Goal: Task Accomplishment & Management: Manage account settings

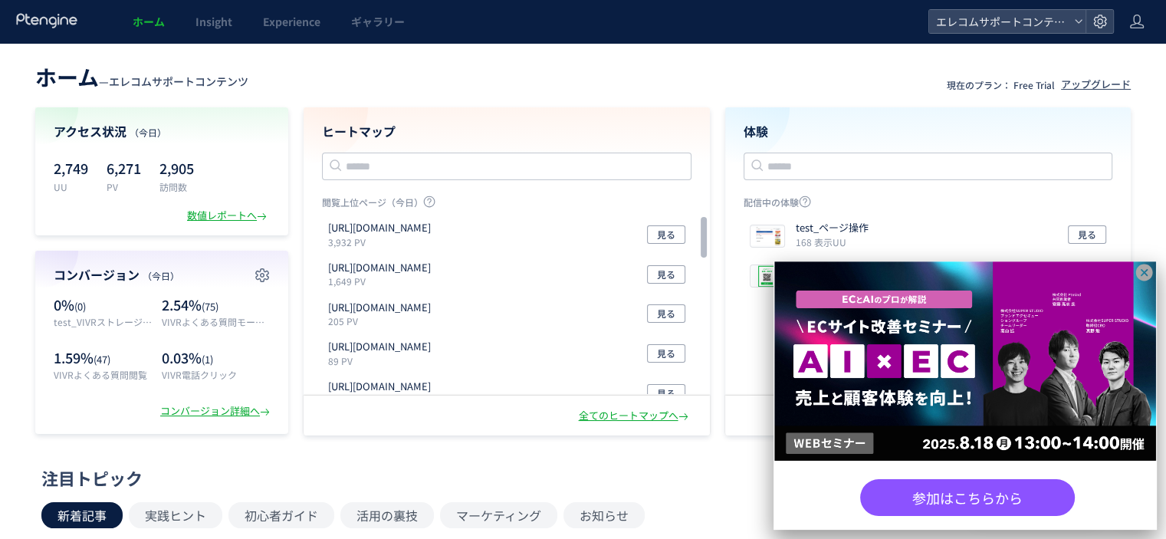
click at [1144, 274] on icon at bounding box center [1144, 272] width 17 height 17
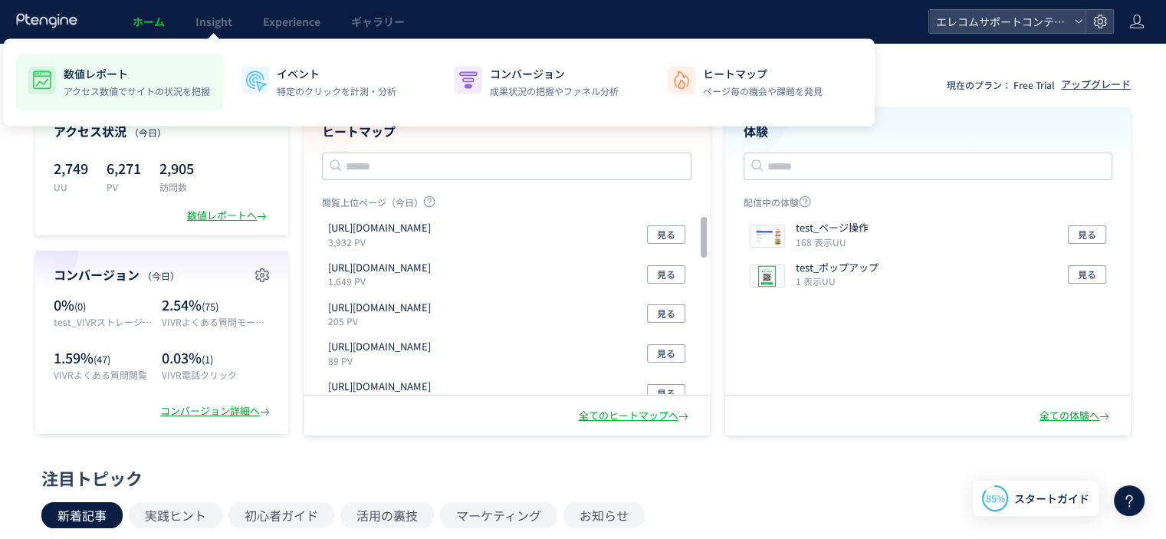
click at [116, 77] on p "数値レポート" at bounding box center [137, 73] width 146 height 15
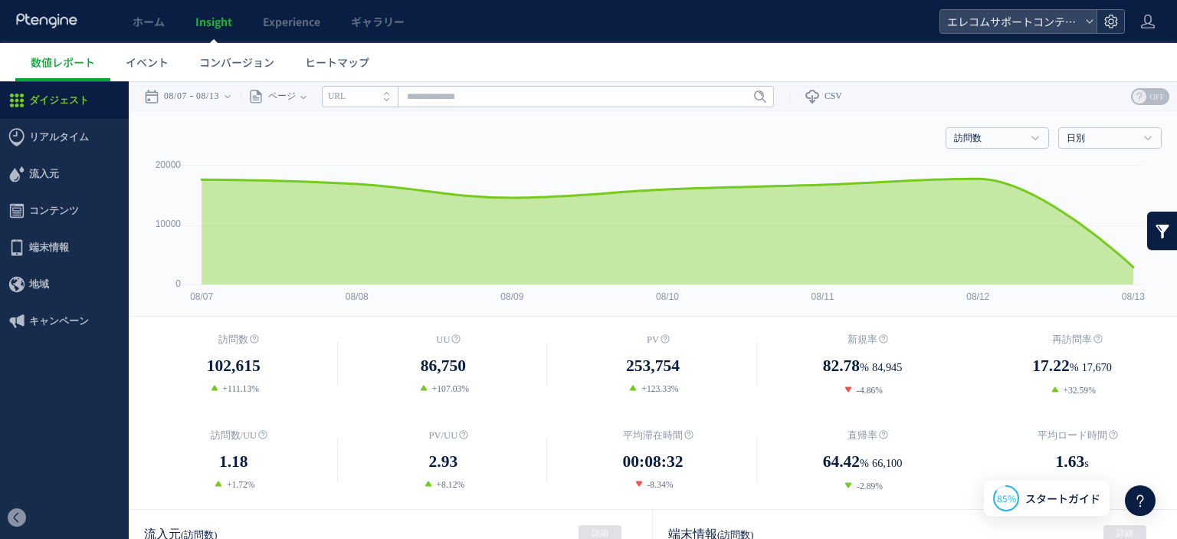
click at [1107, 25] on icon at bounding box center [1111, 21] width 15 height 15
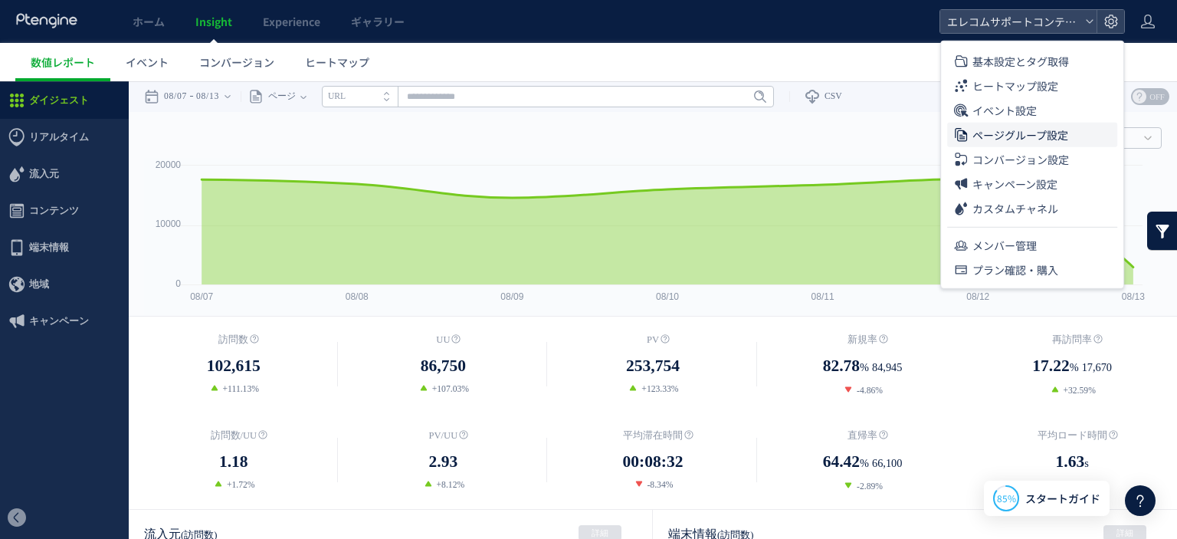
click at [1036, 133] on span "ページグループ設定" at bounding box center [1021, 135] width 96 height 25
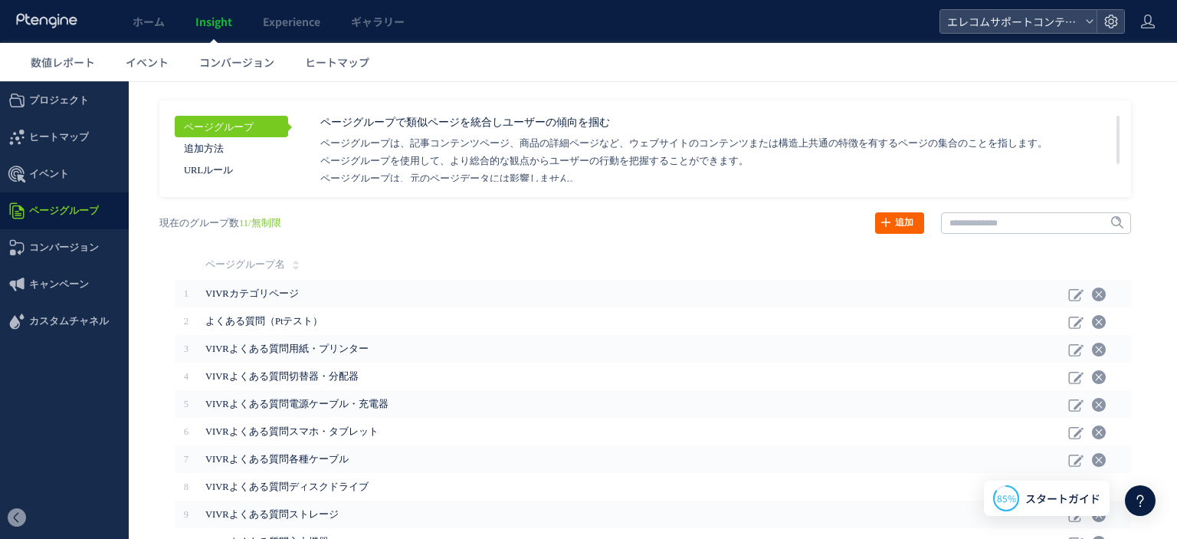
click at [886, 215] on link "追加" at bounding box center [899, 222] width 49 height 21
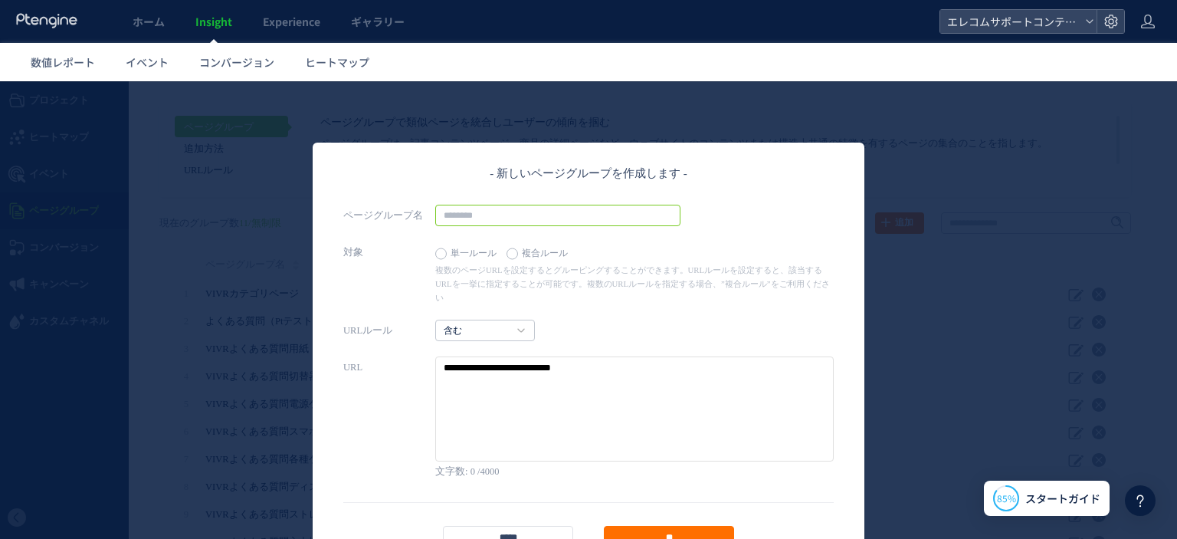
click at [567, 220] on input "text" at bounding box center [557, 215] width 245 height 21
type input "********"
click at [517, 328] on icon at bounding box center [521, 330] width 8 height 5
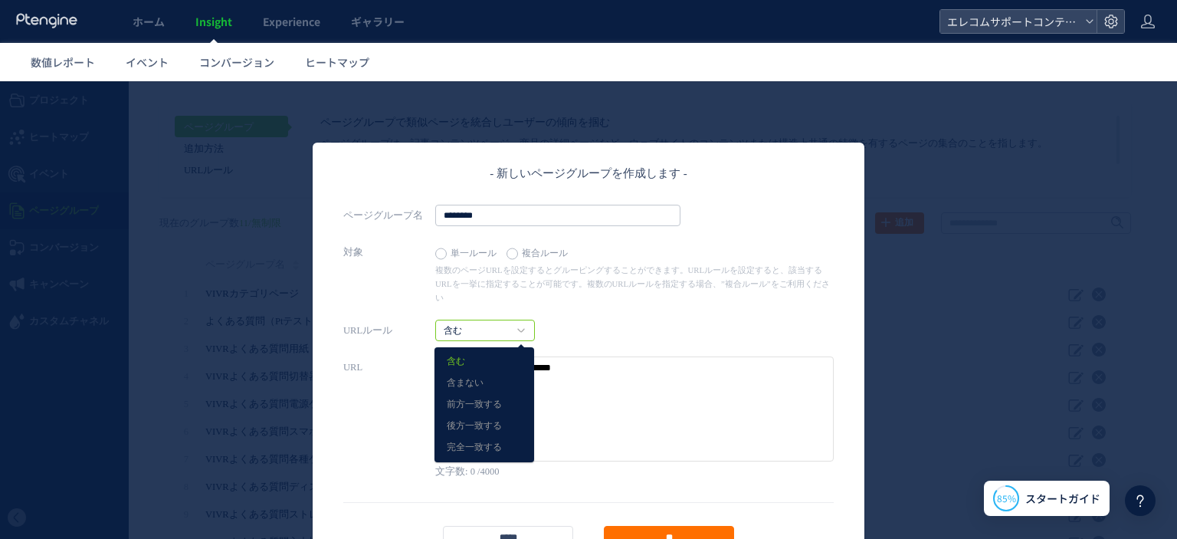
click at [626, 320] on div "URLルール 含む 含む 含まない 前方一致する" at bounding box center [588, 330] width 491 height 21
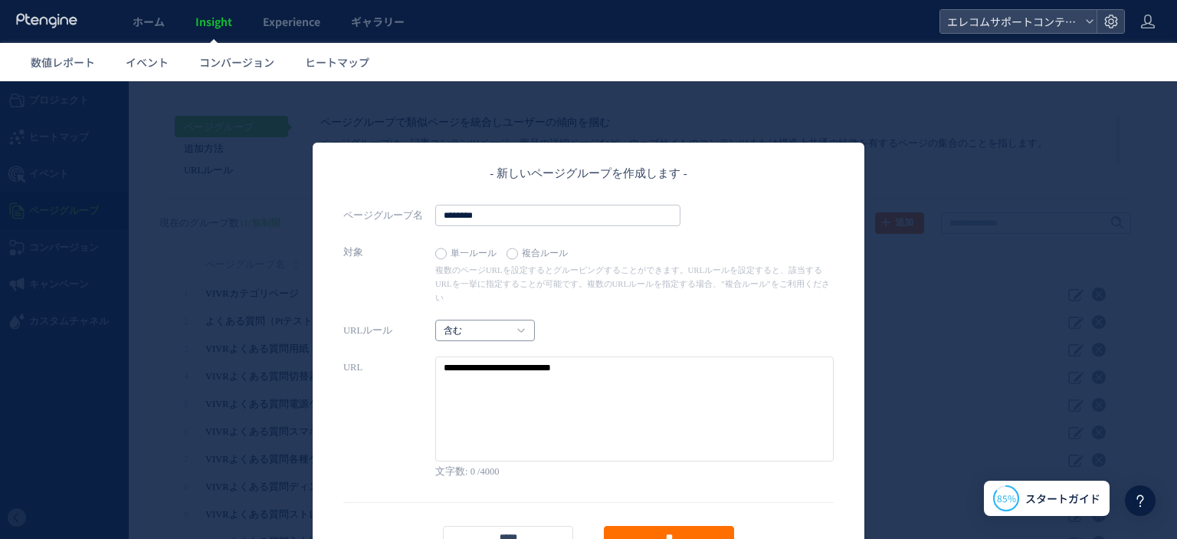
click at [501, 324] on link "含む" at bounding box center [477, 331] width 66 height 14
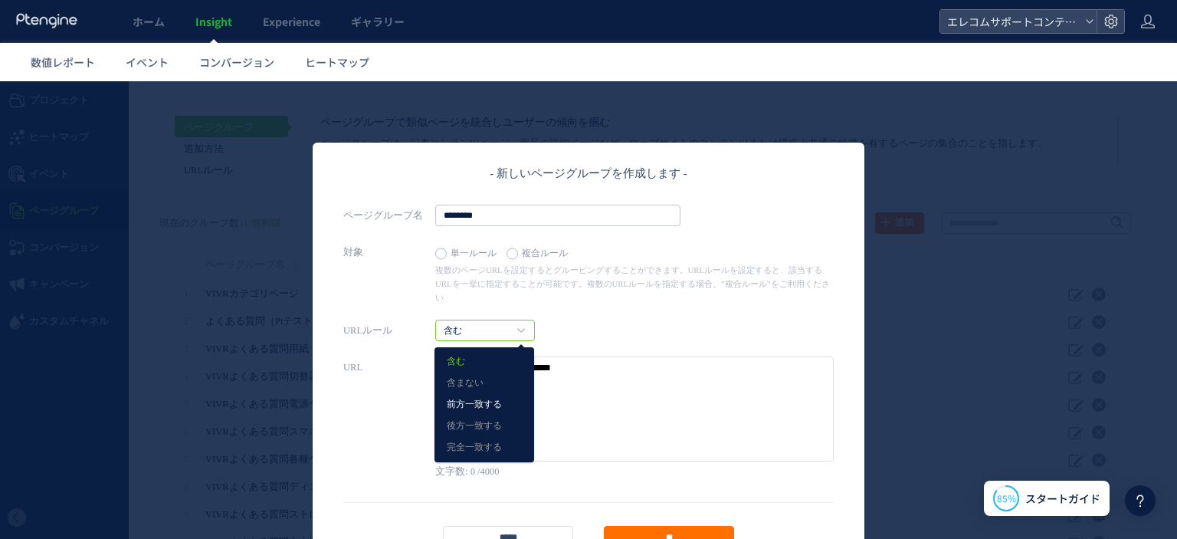
click at [494, 395] on link "前方一致する" at bounding box center [484, 405] width 75 height 20
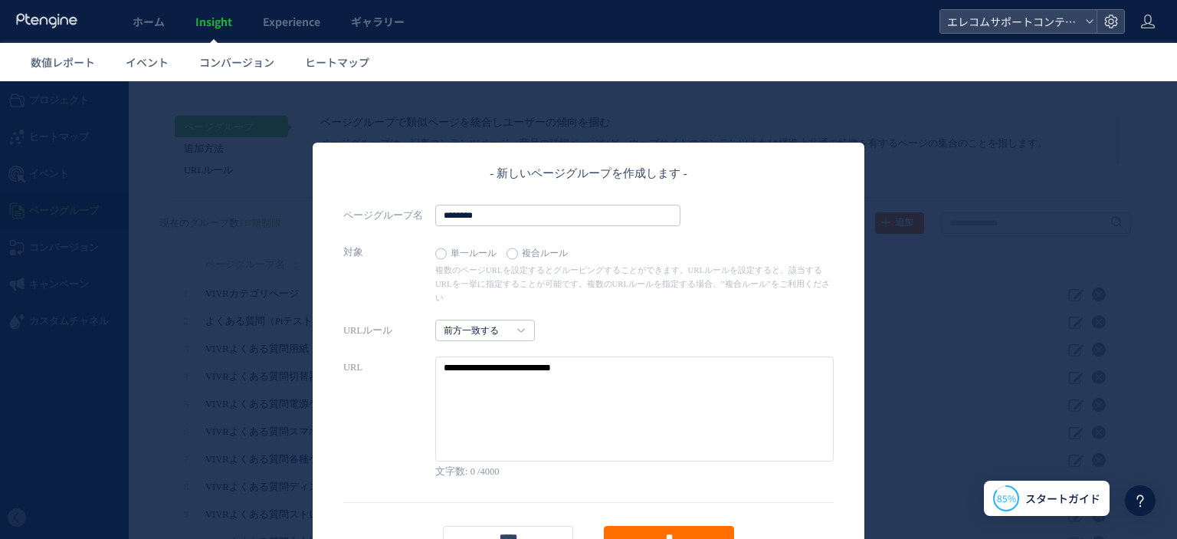
click at [511, 357] on textarea at bounding box center [634, 408] width 399 height 105
paste textarea "**********"
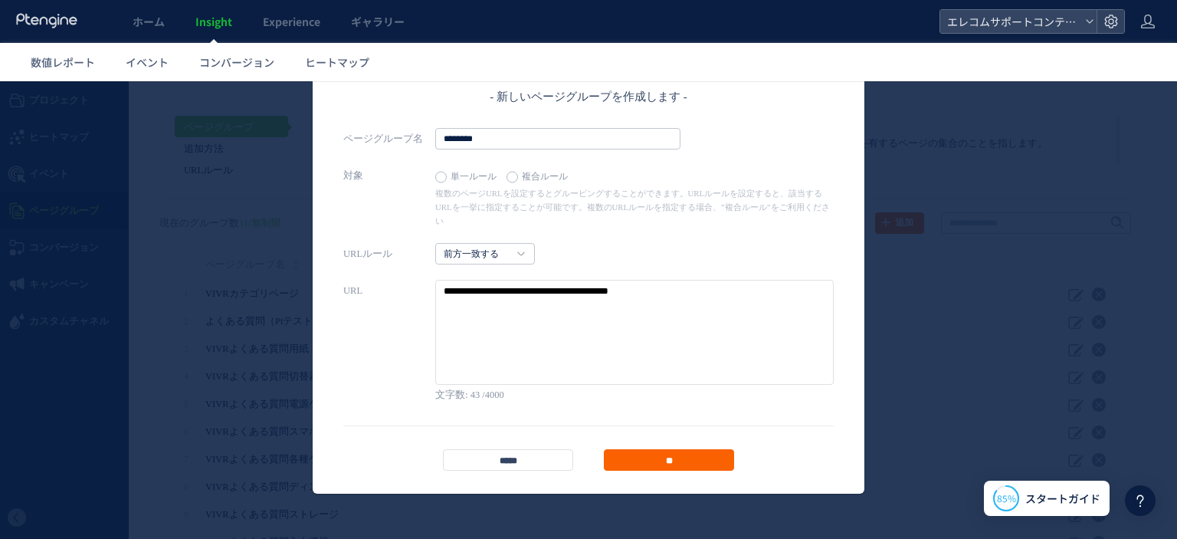
type textarea "**********"
click at [683, 449] on input "**" at bounding box center [669, 459] width 130 height 21
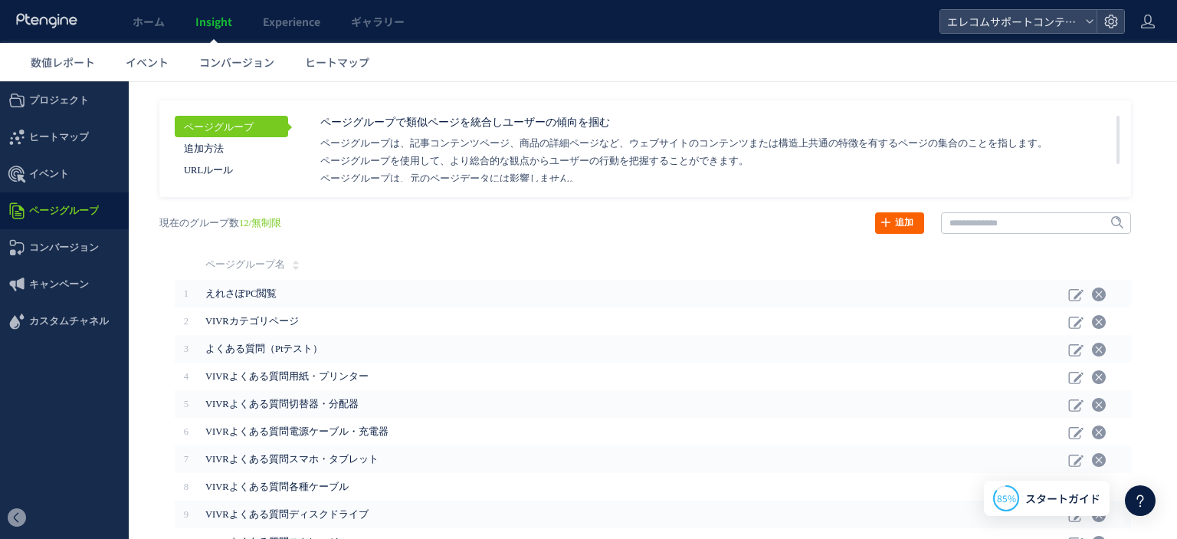
click at [898, 224] on link "追加" at bounding box center [899, 222] width 49 height 21
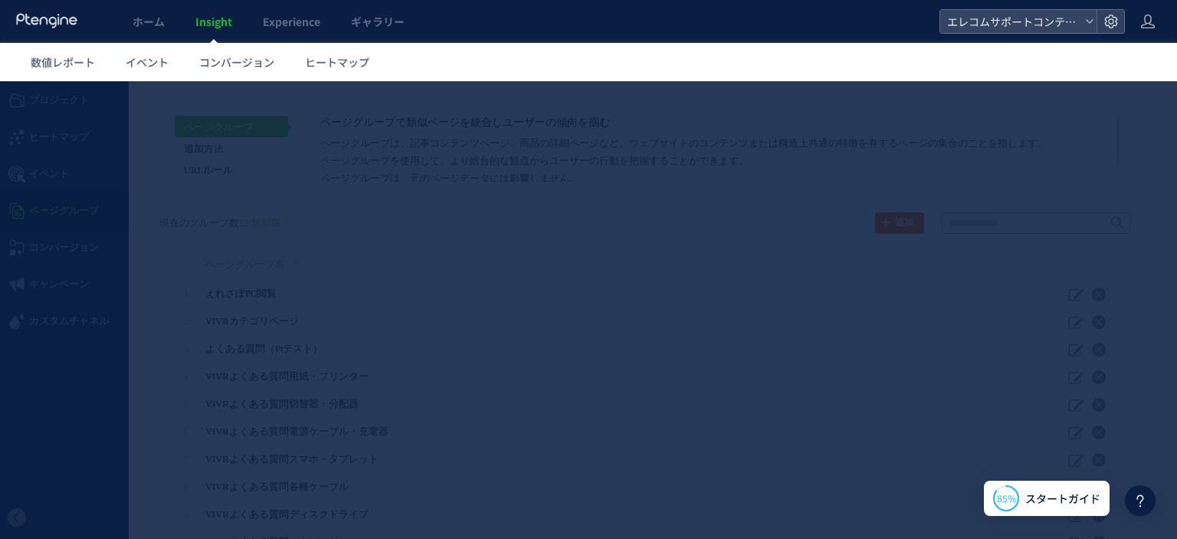
scroll to position [0, 0]
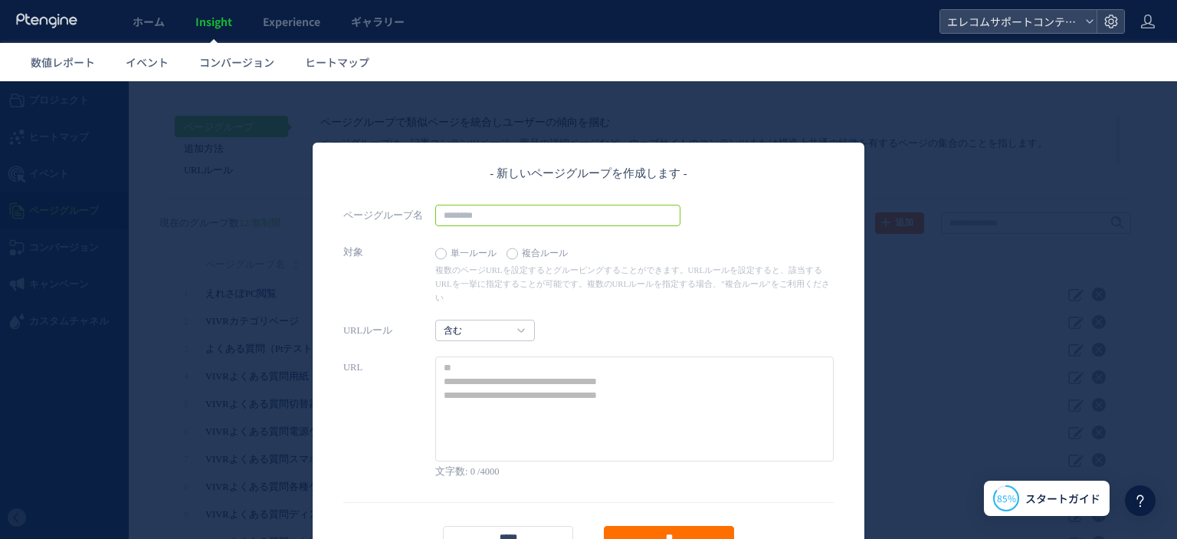
click at [598, 218] on input "text" at bounding box center [557, 215] width 245 height 21
type input "********"
click at [514, 252] on label "複合ルール" at bounding box center [541, 253] width 69 height 21
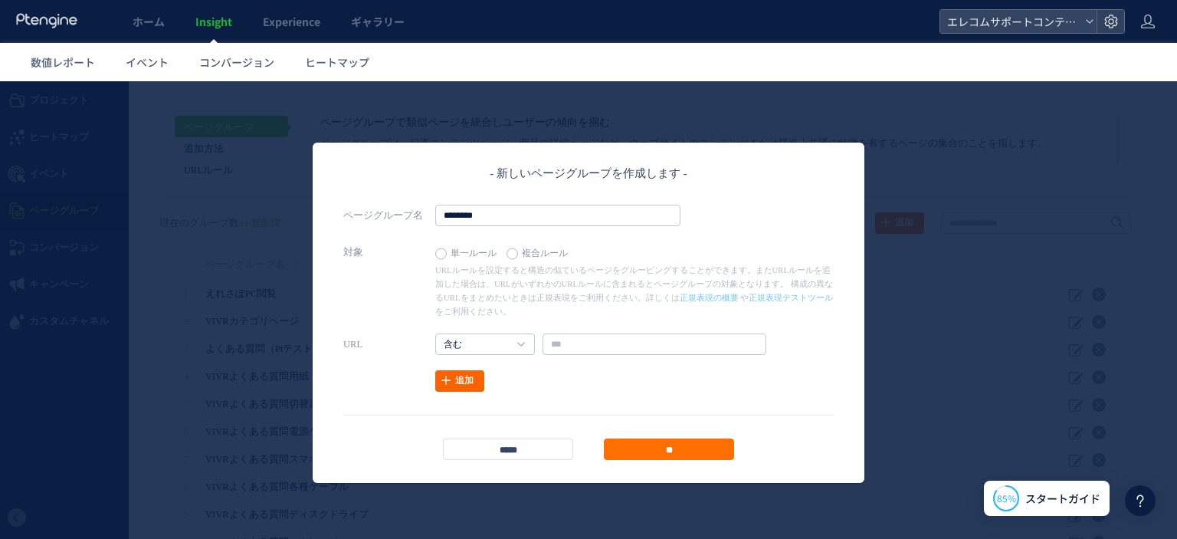
click at [473, 379] on link "追加" at bounding box center [459, 380] width 49 height 21
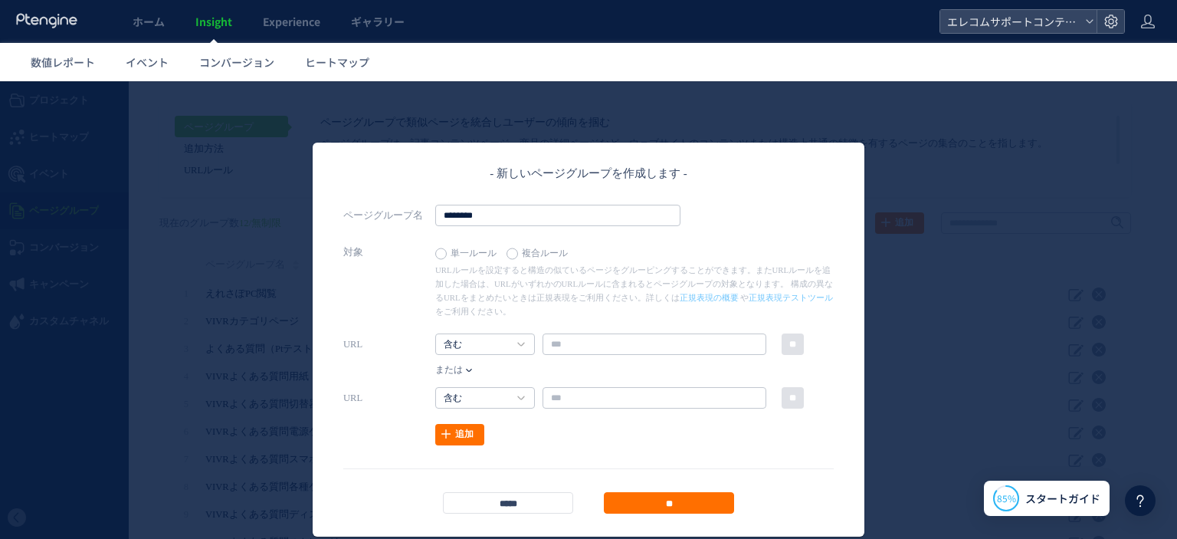
click at [453, 371] on span "または" at bounding box center [449, 370] width 28 height 15
drag, startPoint x: 573, startPoint y: 441, endPoint x: 581, endPoint y: 453, distance: 14.5
click at [573, 441] on div "追加" at bounding box center [588, 434] width 491 height 21
click at [445, 250] on label "単一ルール" at bounding box center [469, 253] width 69 height 21
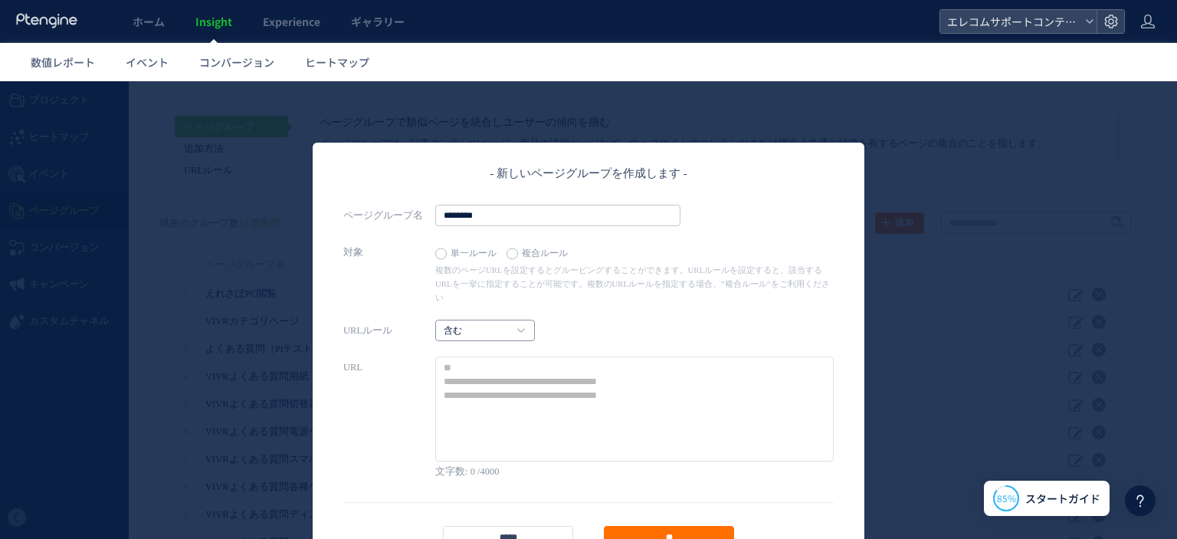
click at [490, 324] on link "含む" at bounding box center [477, 331] width 66 height 14
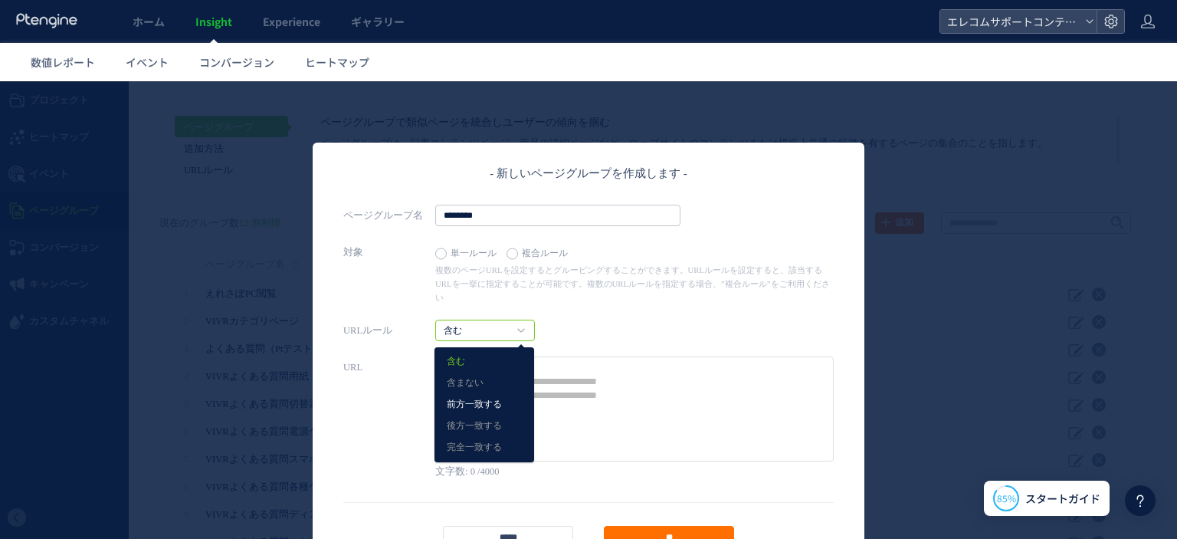
click at [497, 395] on link "前方一致する" at bounding box center [484, 405] width 75 height 20
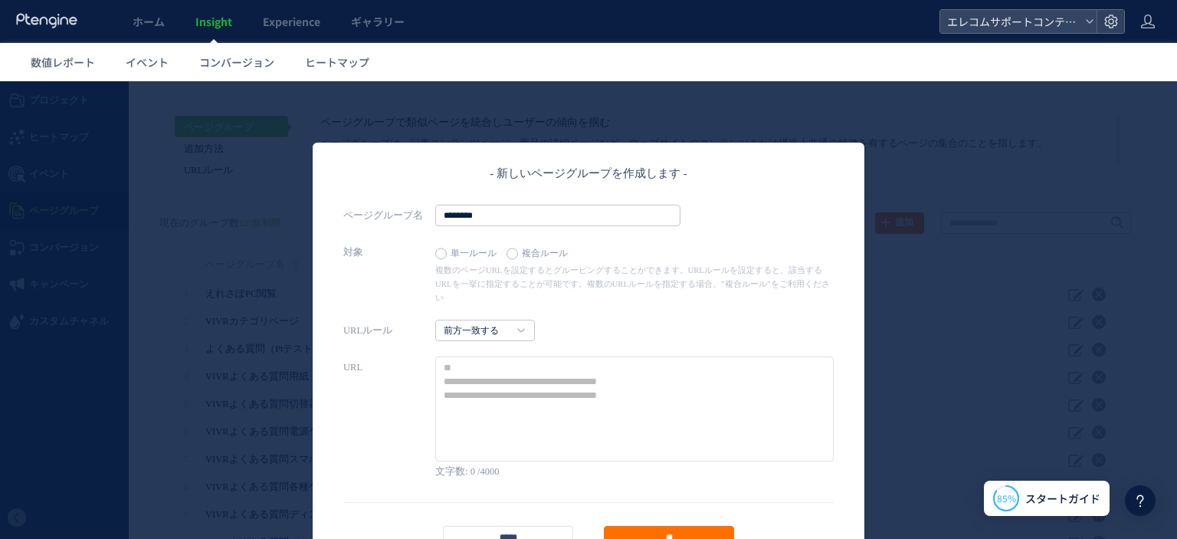
click at [537, 392] on textarea at bounding box center [634, 408] width 399 height 105
paste textarea "**********"
click at [553, 356] on textarea at bounding box center [634, 408] width 399 height 105
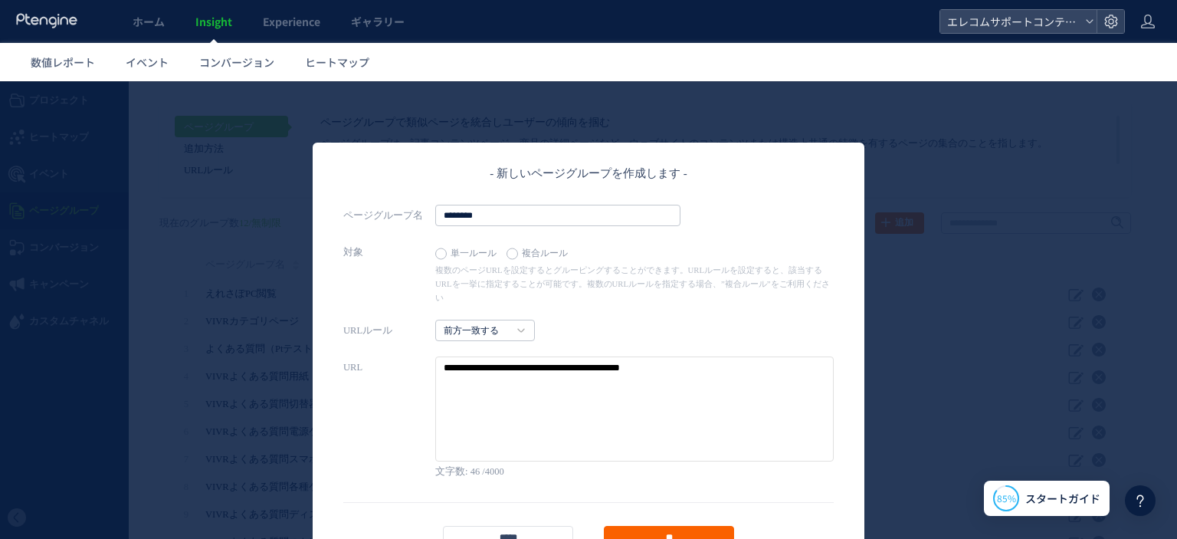
type textarea "**********"
click at [666, 526] on input "**" at bounding box center [669, 536] width 130 height 21
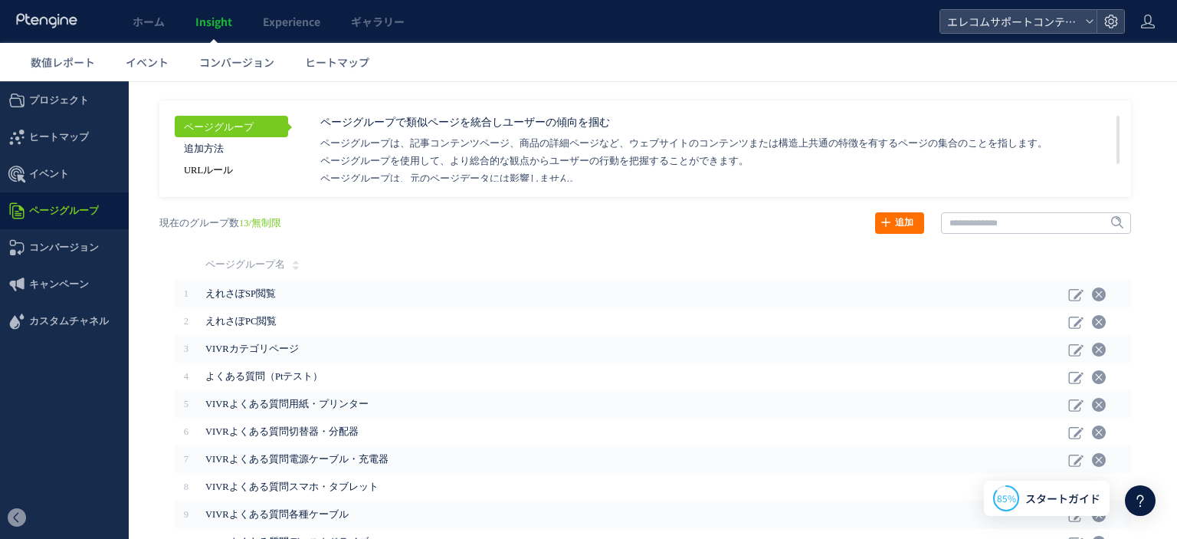
click at [212, 170] on link "URLルール" at bounding box center [231, 169] width 113 height 21
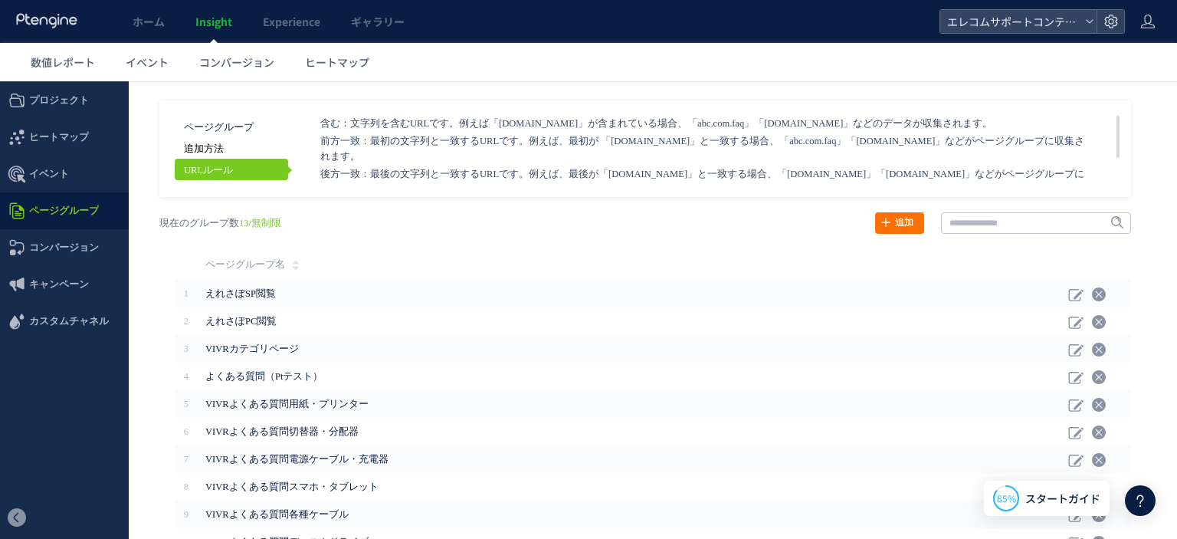
click at [212, 152] on link "追加方法" at bounding box center [231, 147] width 113 height 21
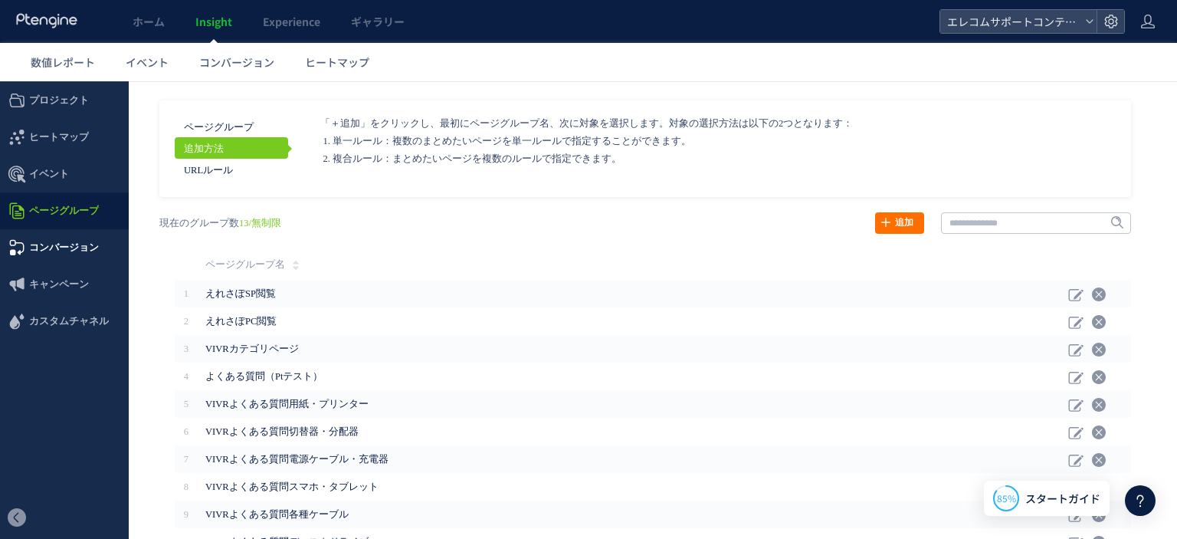
click at [73, 241] on span "コンバージョン" at bounding box center [64, 247] width 70 height 37
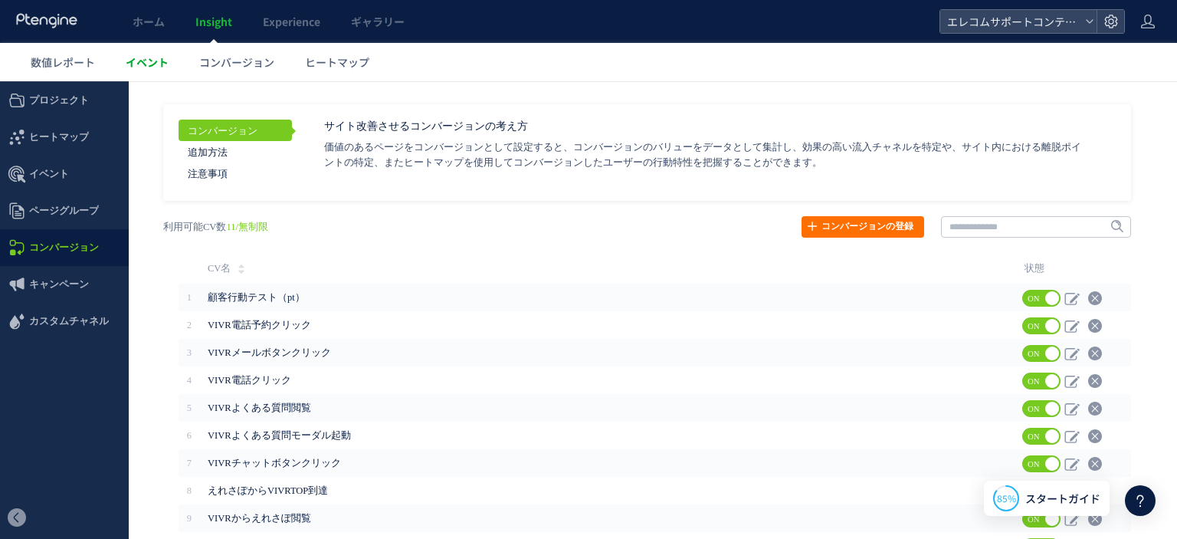
click at [146, 61] on span "イベント" at bounding box center [147, 61] width 43 height 15
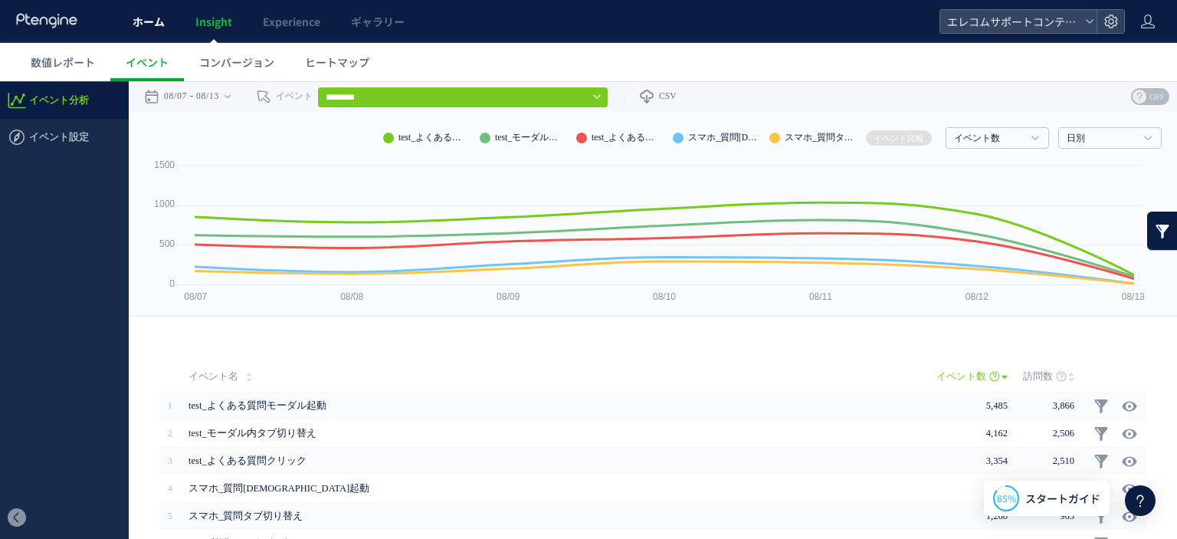
click at [166, 21] on link "ホーム" at bounding box center [148, 21] width 63 height 43
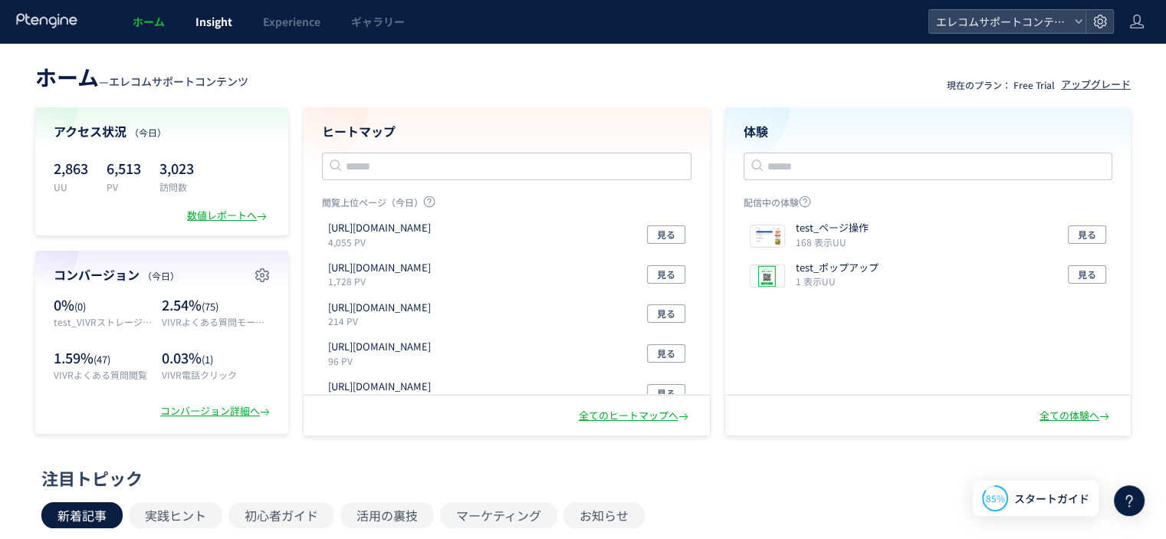
click at [198, 21] on span "Insight" at bounding box center [213, 21] width 37 height 15
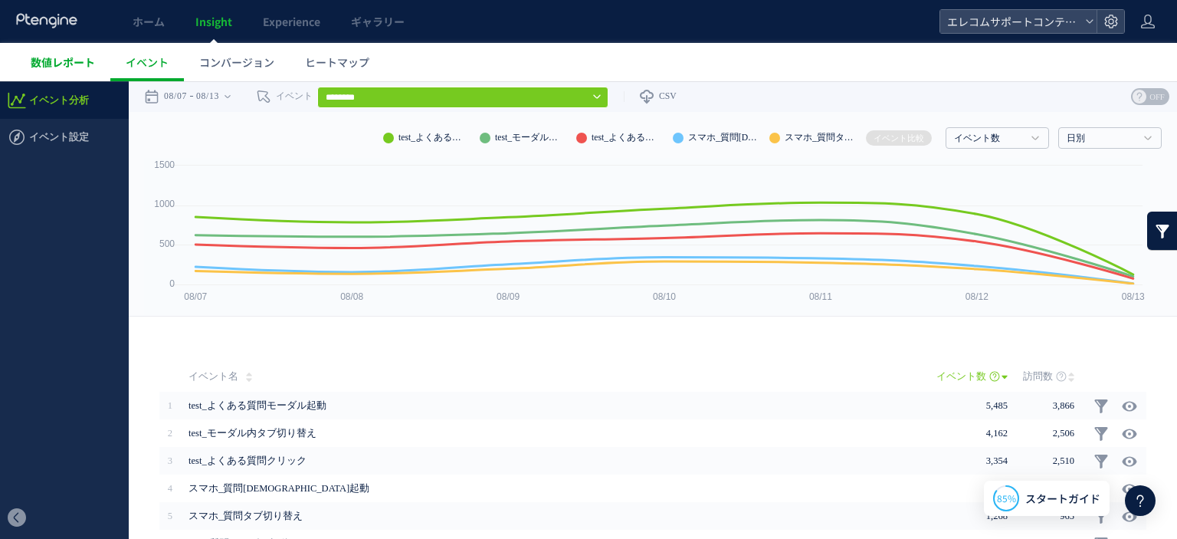
click at [74, 65] on span "数値レポート" at bounding box center [63, 61] width 64 height 15
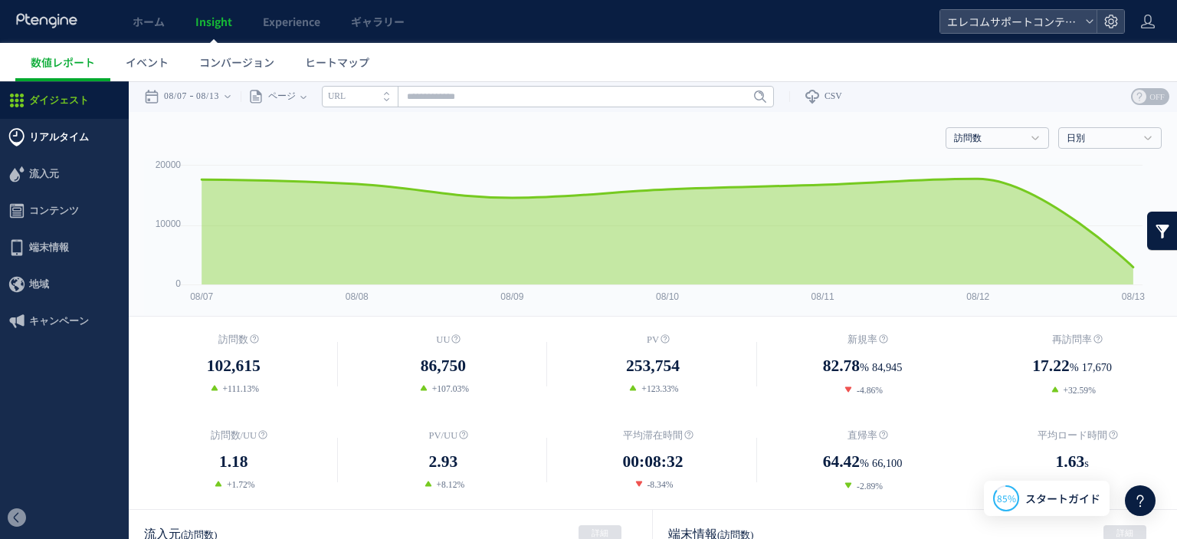
click at [38, 141] on span "リアルタイム" at bounding box center [59, 137] width 60 height 37
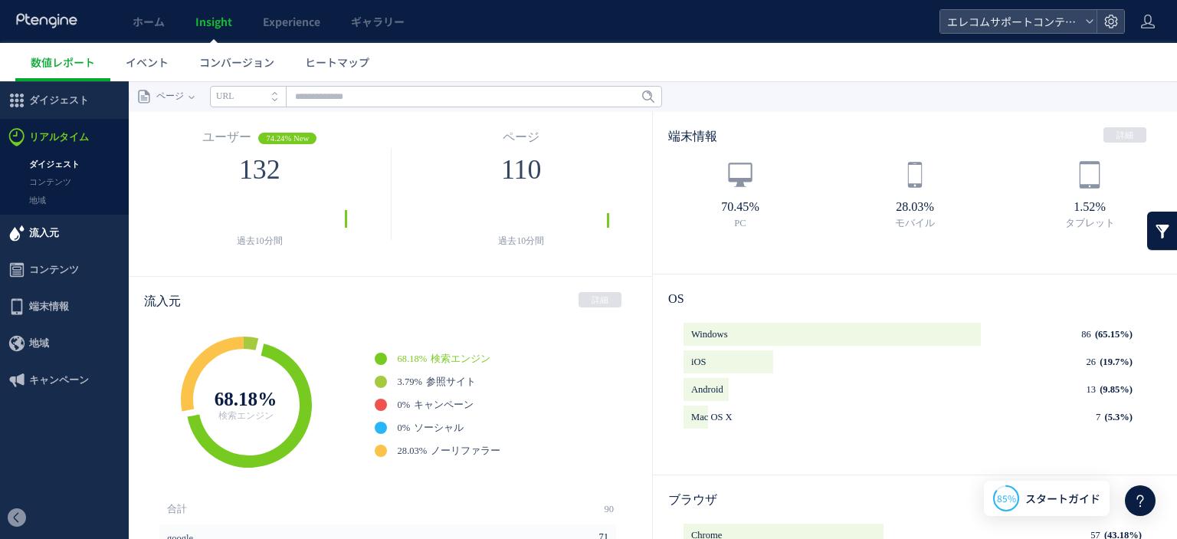
click at [52, 223] on span "流入元" at bounding box center [44, 233] width 30 height 37
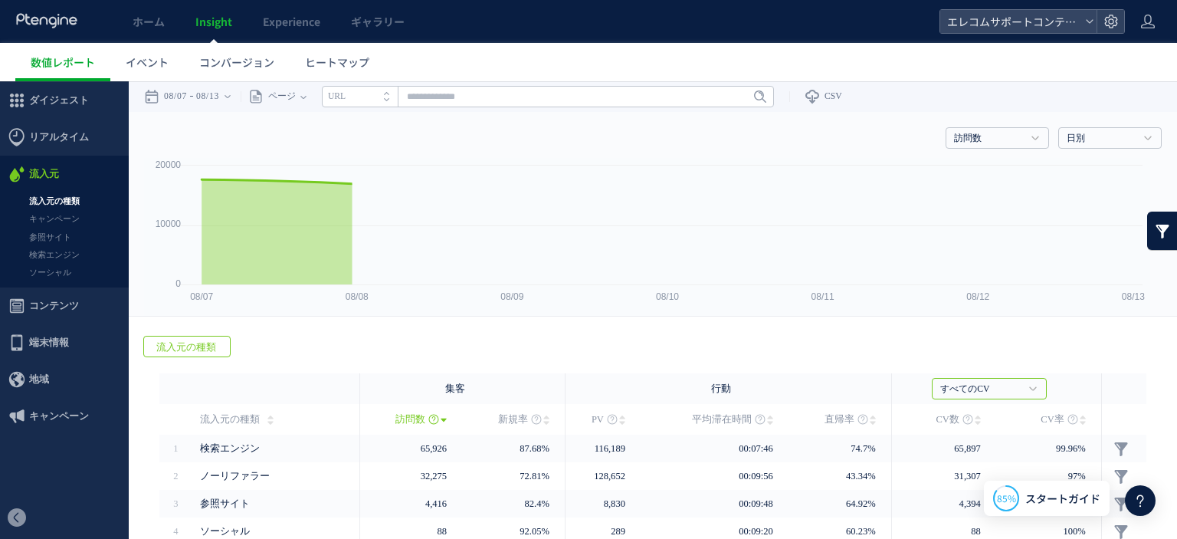
click at [44, 305] on span "コンテンツ" at bounding box center [54, 305] width 50 height 37
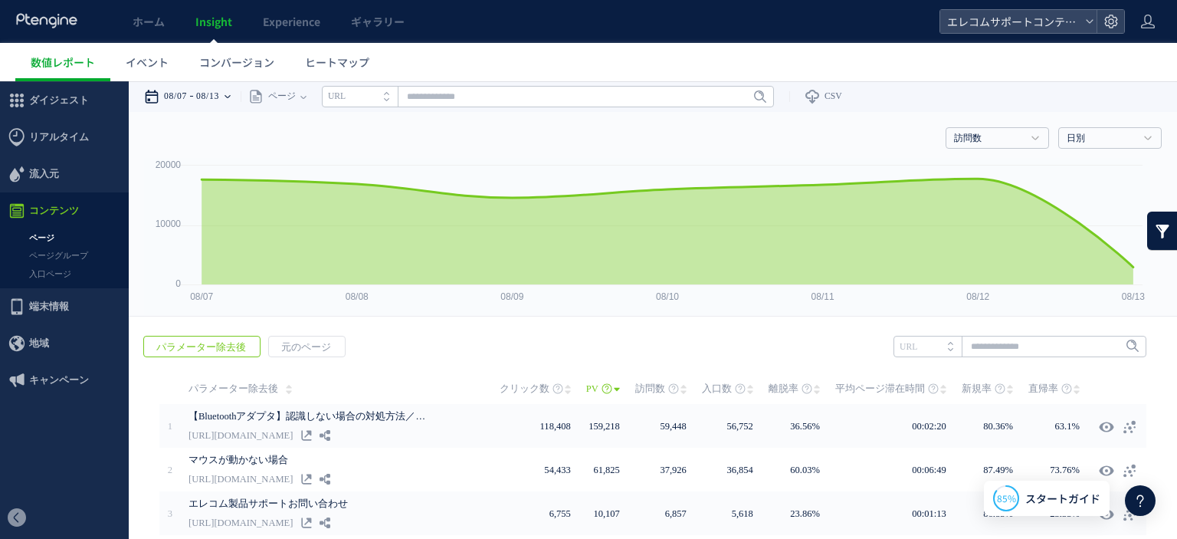
click at [233, 94] on div "08/07 08/13" at bounding box center [192, 96] width 97 height 31
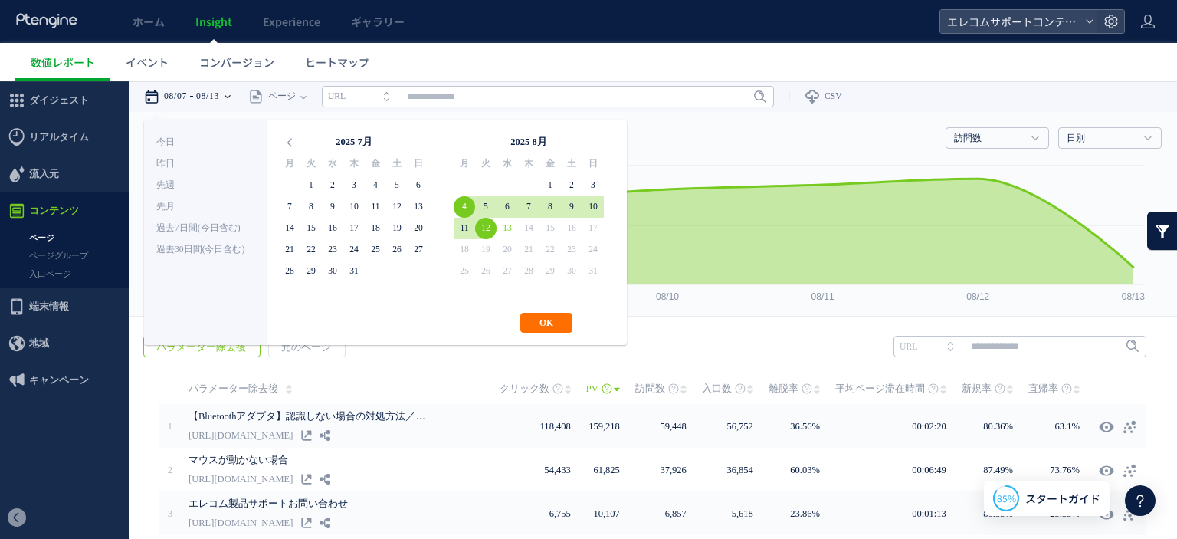
drag, startPoint x: 479, startPoint y: 226, endPoint x: 540, endPoint y: 268, distance: 73.4
click at [536, 307] on div "**********" at bounding box center [385, 232] width 483 height 225
click at [536, 324] on button "OK" at bounding box center [546, 323] width 52 height 20
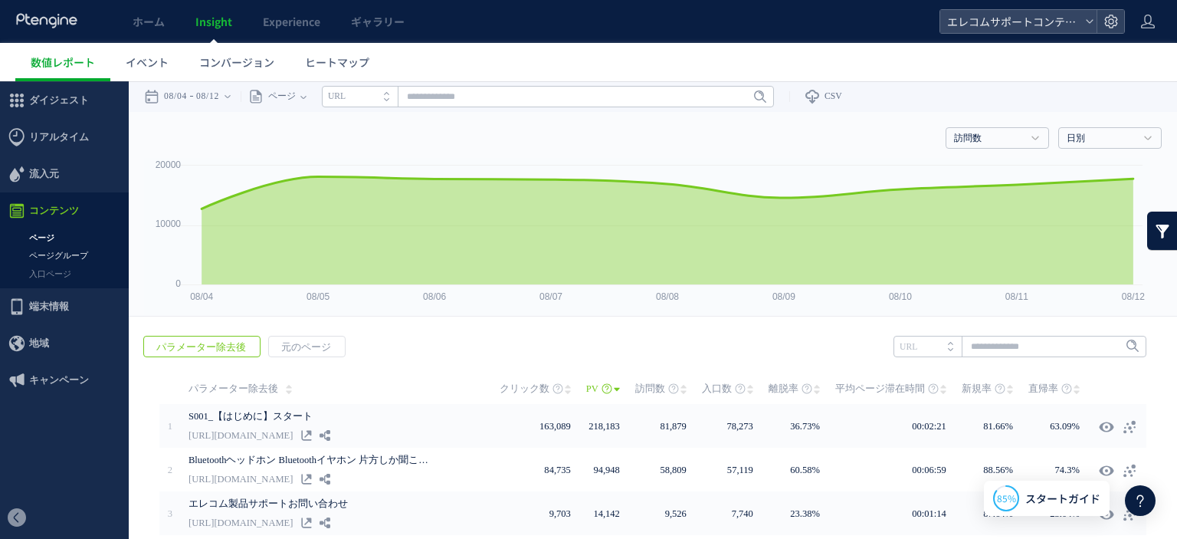
click at [40, 254] on link "ページグループ" at bounding box center [64, 256] width 129 height 18
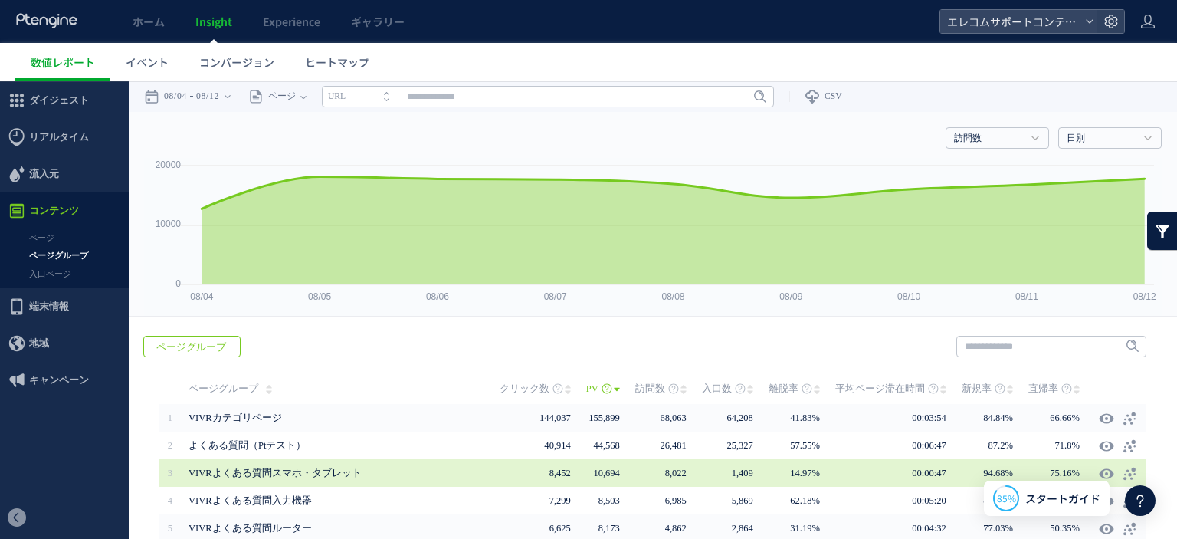
scroll to position [77, 0]
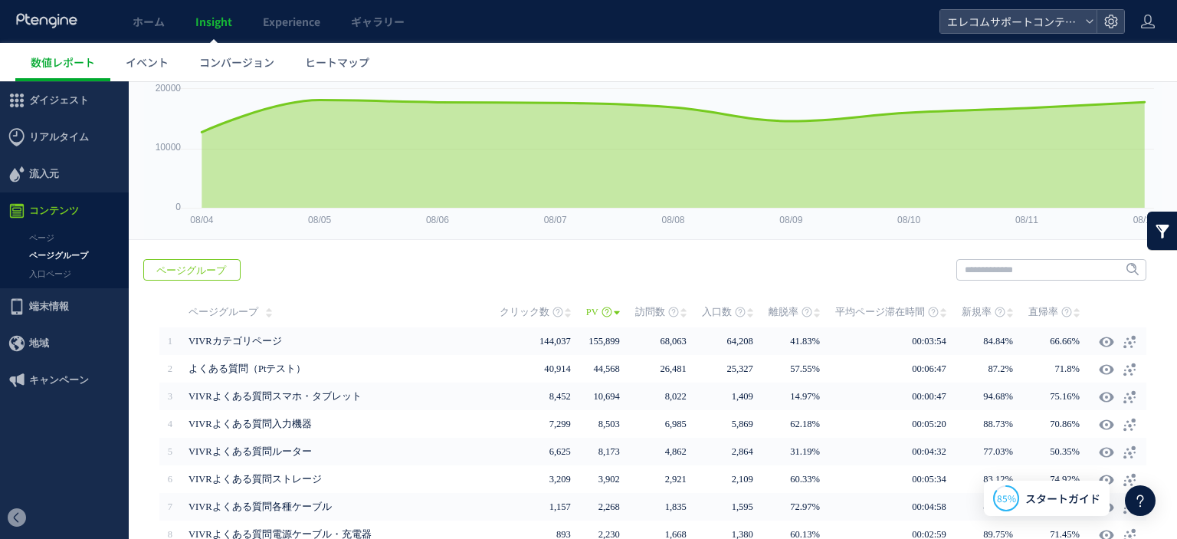
click at [291, 324] on td "ページグループ" at bounding box center [340, 312] width 319 height 31
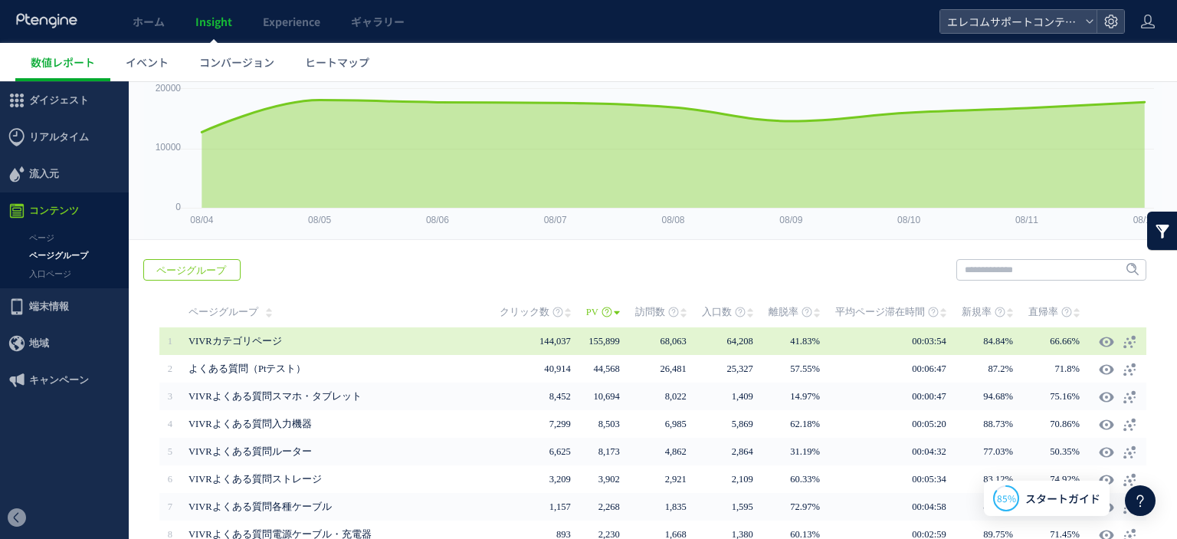
click at [270, 350] on span "VIVRカテゴリページ" at bounding box center [338, 341] width 299 height 28
click at [284, 343] on span "VIVRカテゴリページ" at bounding box center [338, 341] width 299 height 28
click at [1107, 343] on icon at bounding box center [1106, 341] width 15 height 15
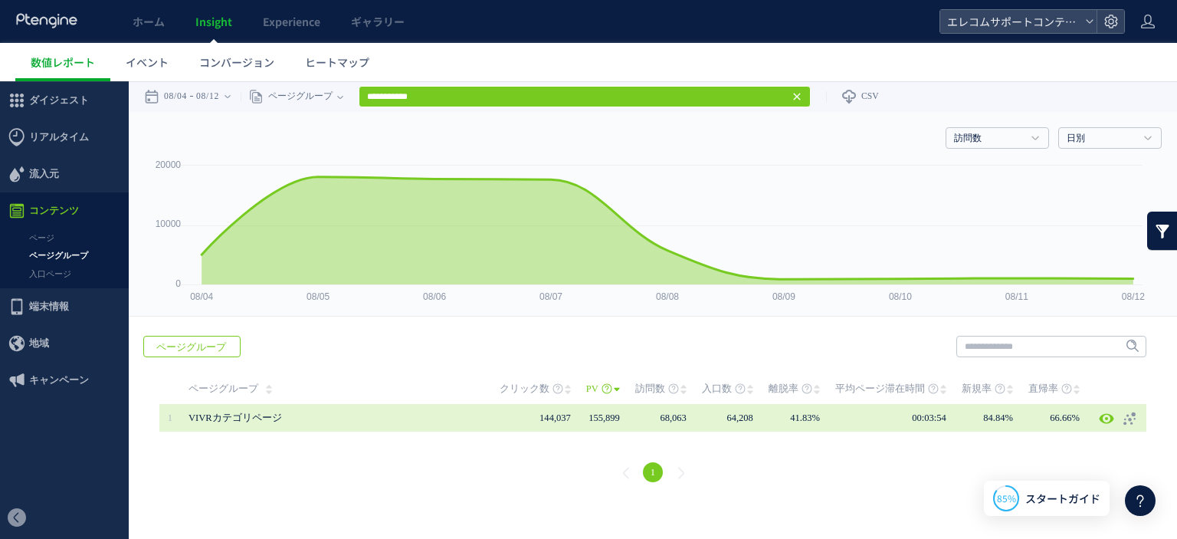
click at [779, 419] on td "41.83%" at bounding box center [802, 418] width 67 height 28
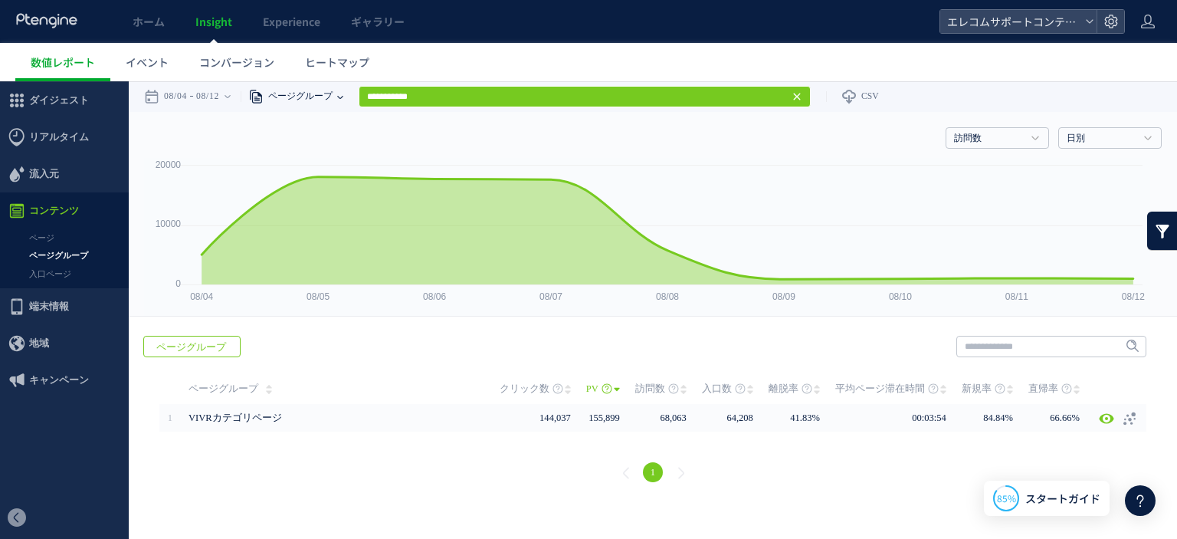
click at [294, 90] on span "ページグループ" at bounding box center [298, 96] width 69 height 31
click at [268, 131] on div "訪問数 訪問数 [GEOGRAPHIC_DATA] PV 新規率 再訪問率 訪問数/UU PV/UU 平均滞在時間 直帰率 平均ロード時間 日別" at bounding box center [653, 135] width 1018 height 46
click at [69, 238] on link "ページ" at bounding box center [64, 238] width 129 height 18
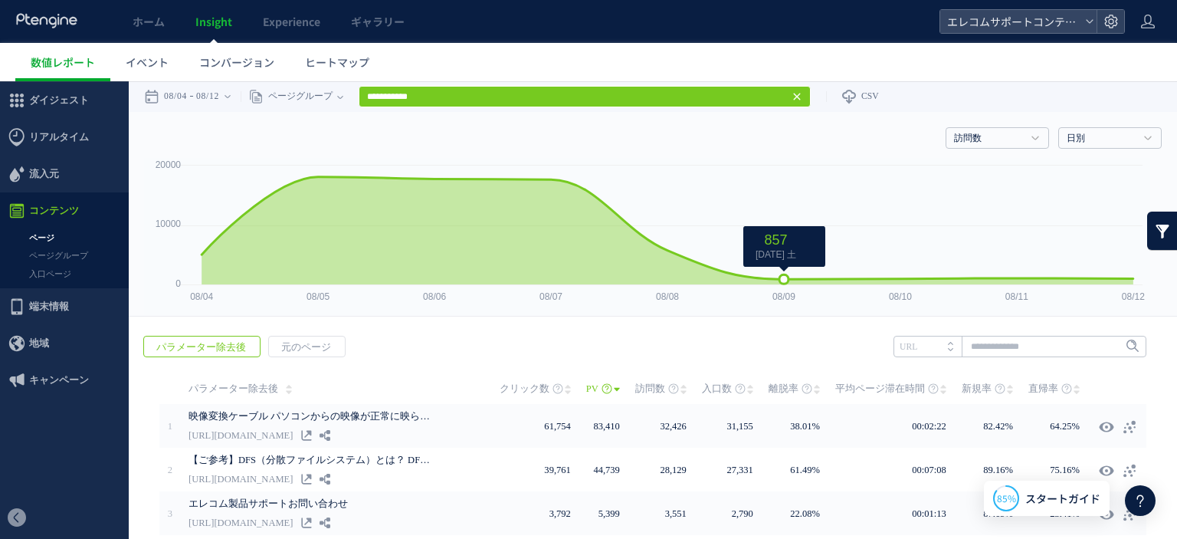
click at [776, 268] on rect at bounding box center [647, 237] width 1006 height 158
click at [782, 281] on icon at bounding box center [784, 278] width 9 height 9
click at [800, 277] on icon at bounding box center [667, 228] width 947 height 103
click at [219, 99] on time "08/12" at bounding box center [207, 96] width 23 height 31
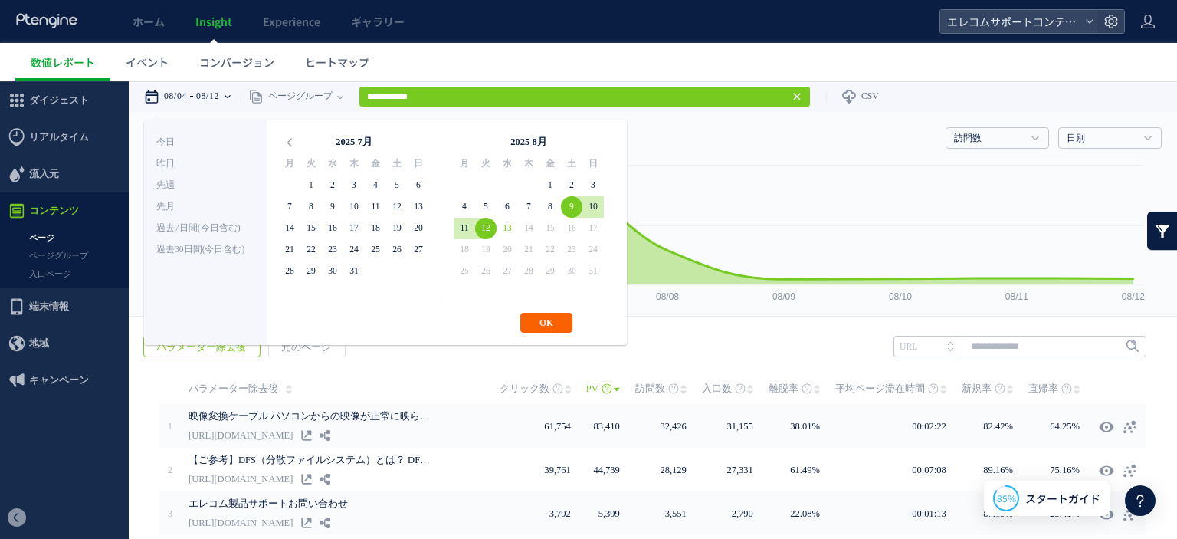
click at [552, 322] on button "OK" at bounding box center [546, 323] width 52 height 20
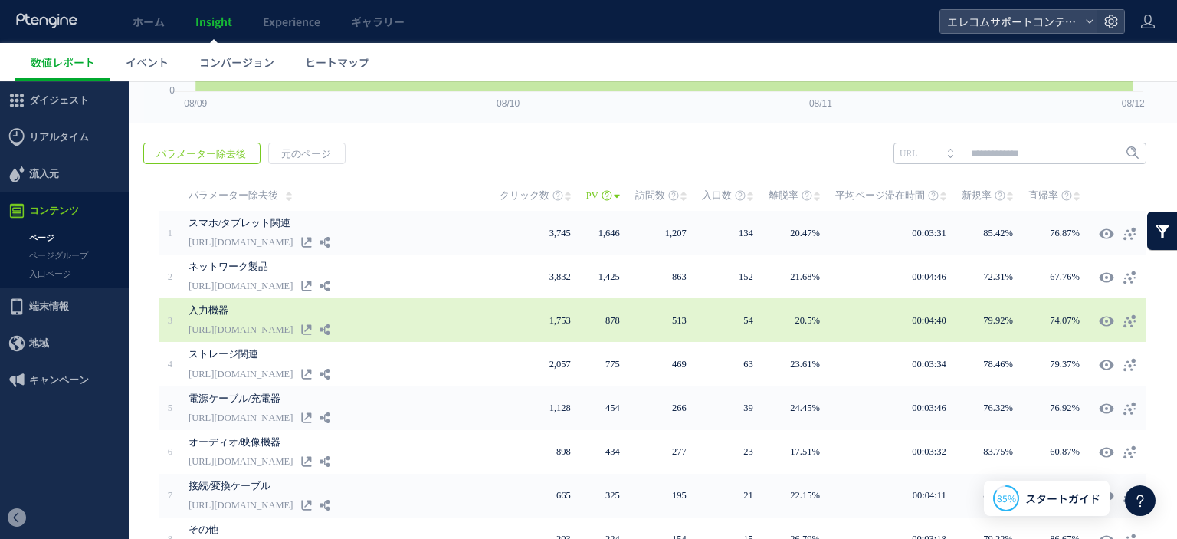
scroll to position [368, 0]
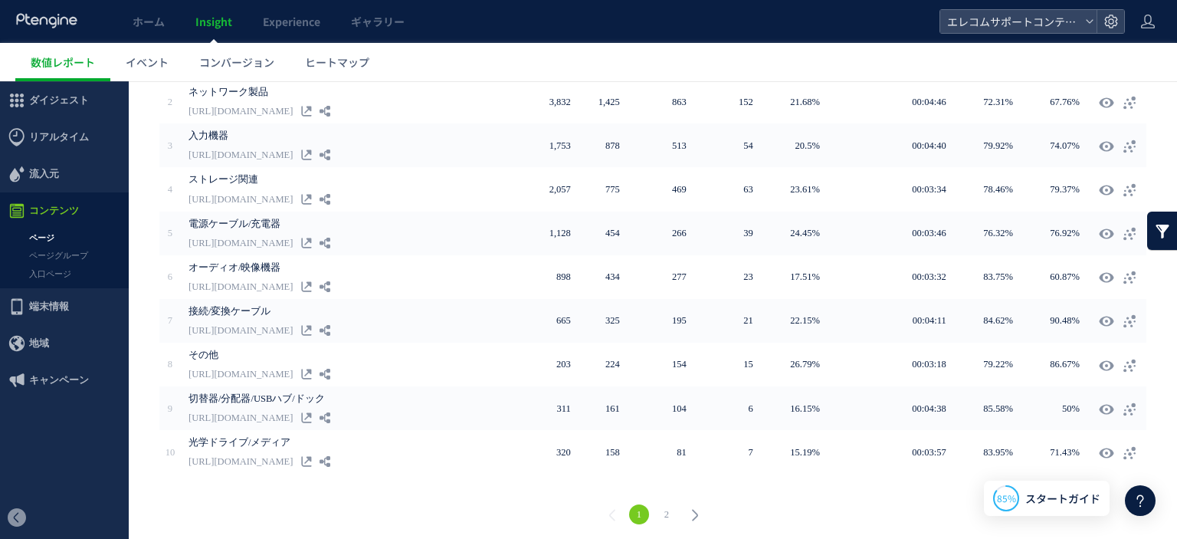
click at [660, 508] on link "2" at bounding box center [667, 514] width 20 height 20
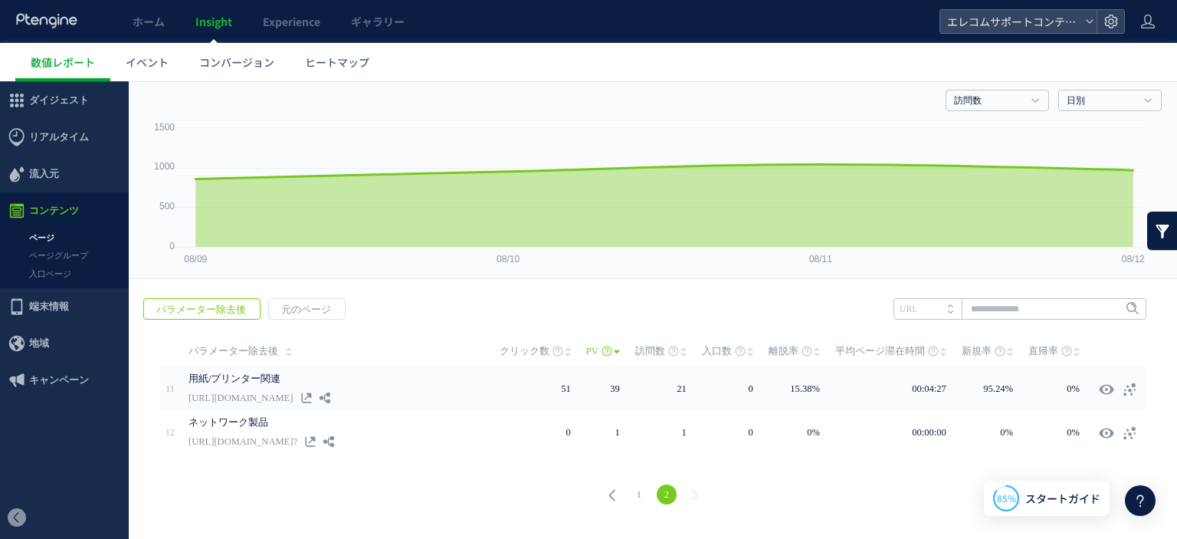
scroll to position [37, 0]
click at [635, 495] on link "1" at bounding box center [639, 495] width 20 height 20
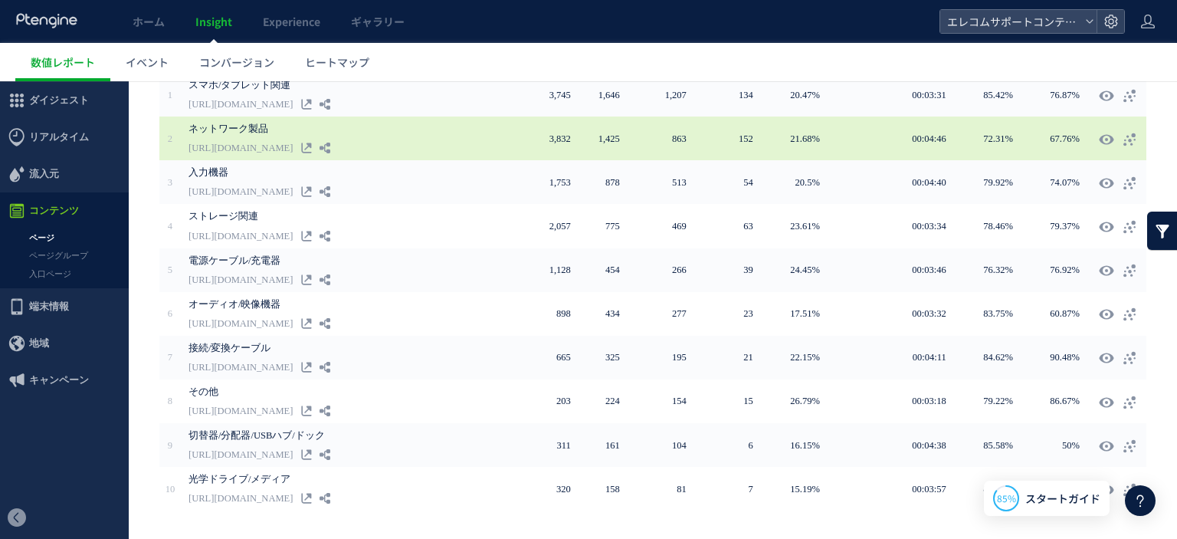
scroll to position [368, 0]
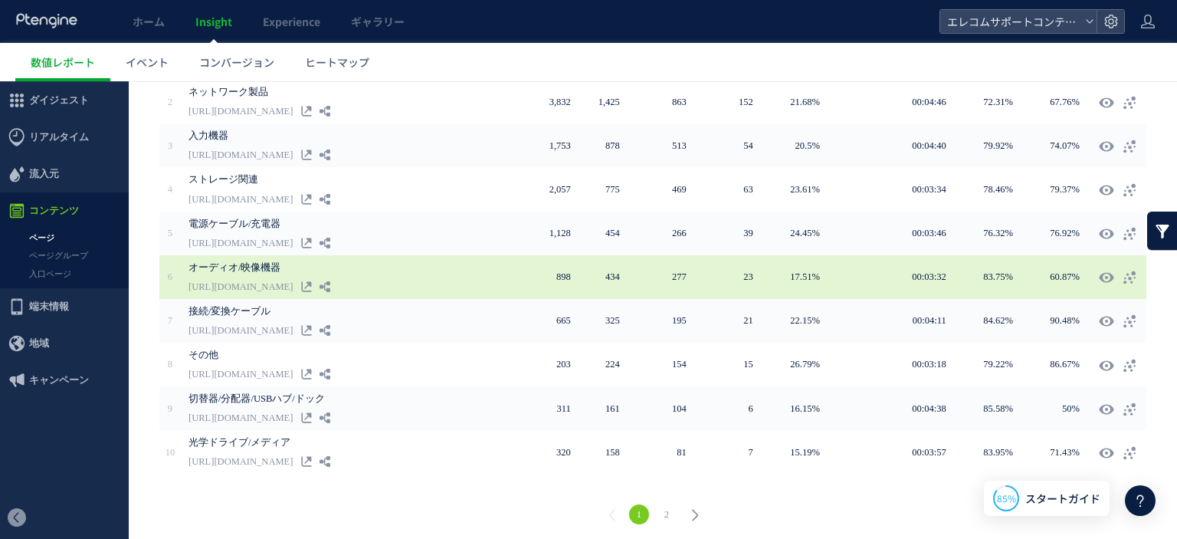
click at [484, 278] on div "オーディオ/映像機器 [URL][DOMAIN_NAME]" at bounding box center [344, 277] width 311 height 44
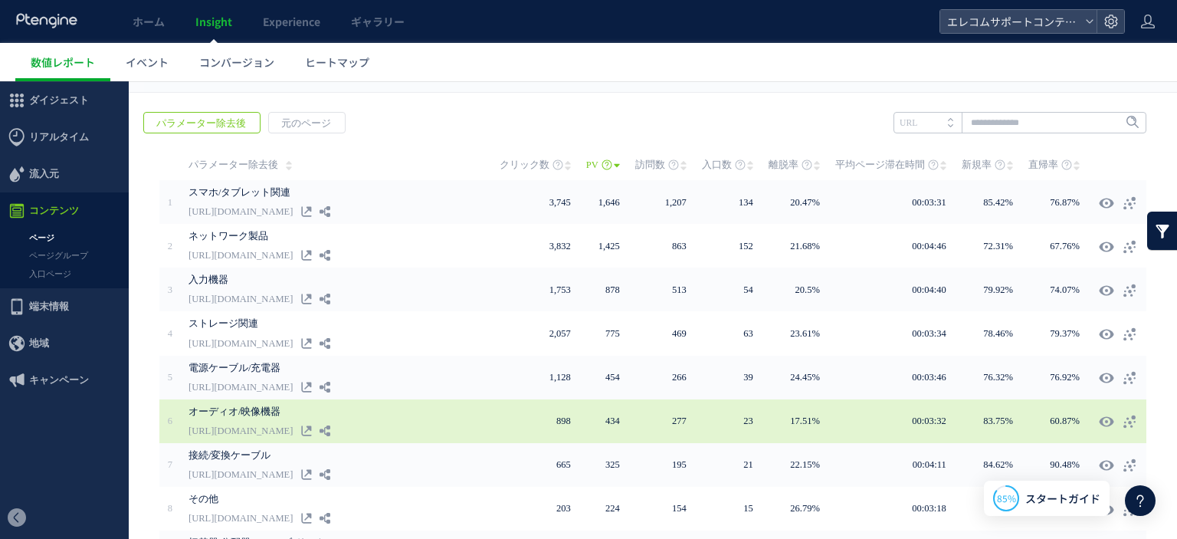
scroll to position [215, 0]
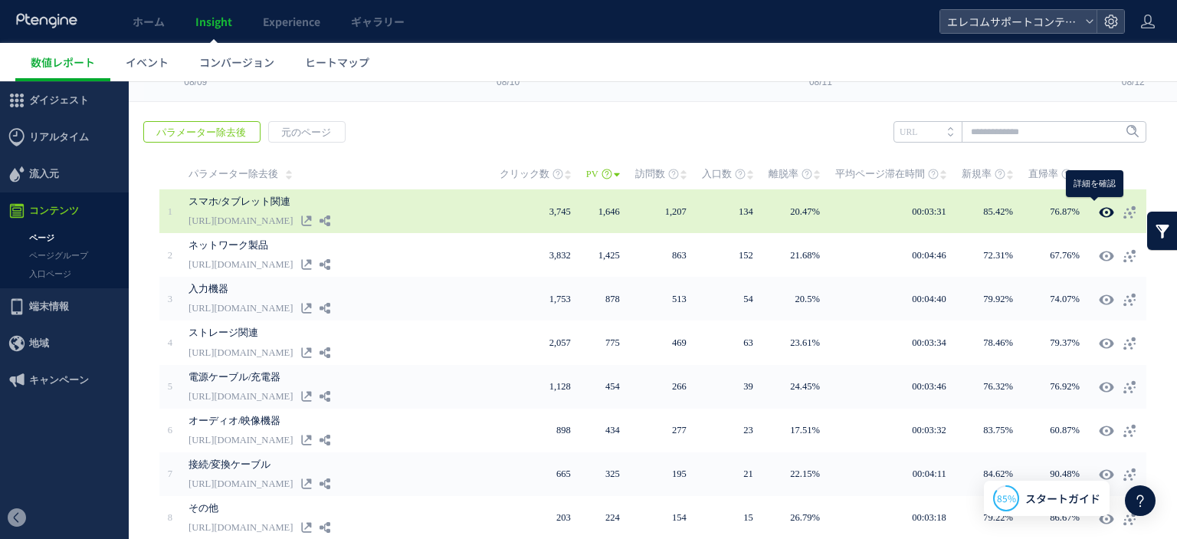
click at [1099, 206] on use at bounding box center [1106, 211] width 15 height 11
type input "**********"
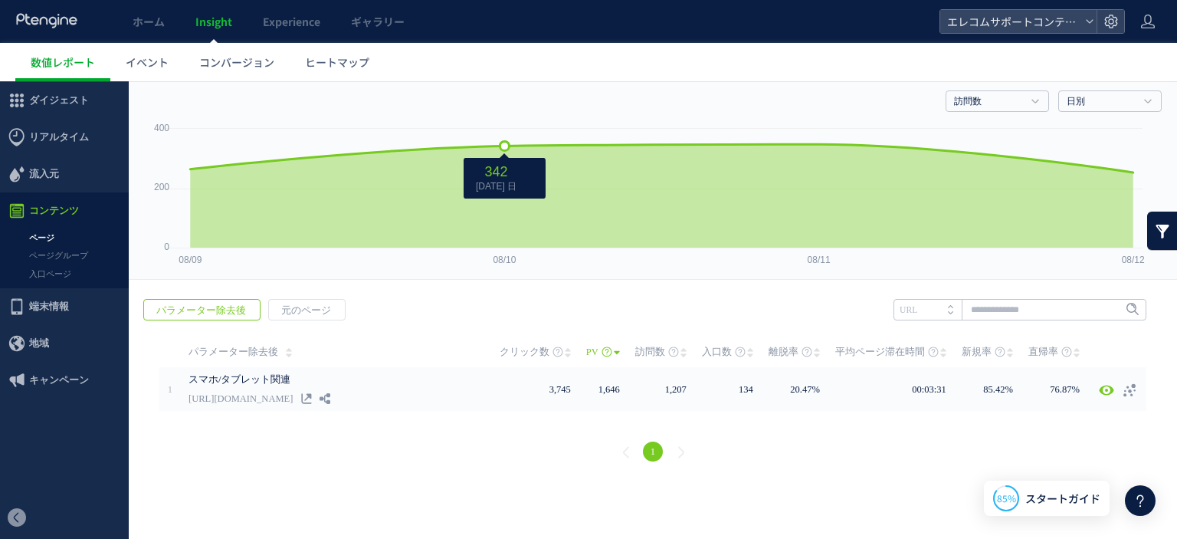
scroll to position [0, 0]
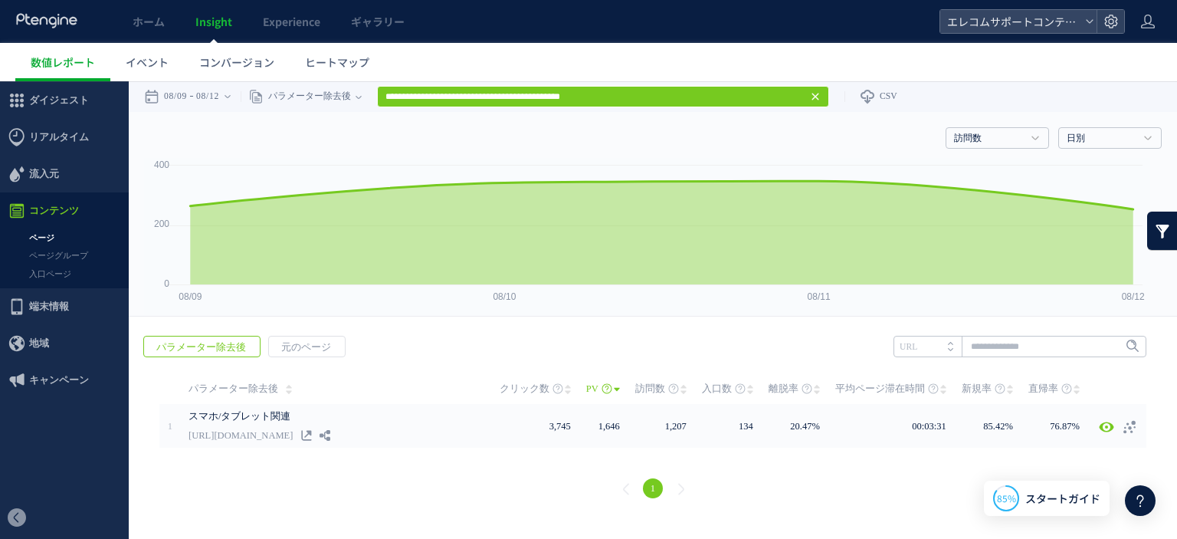
click at [822, 93] on icon at bounding box center [815, 96] width 12 height 12
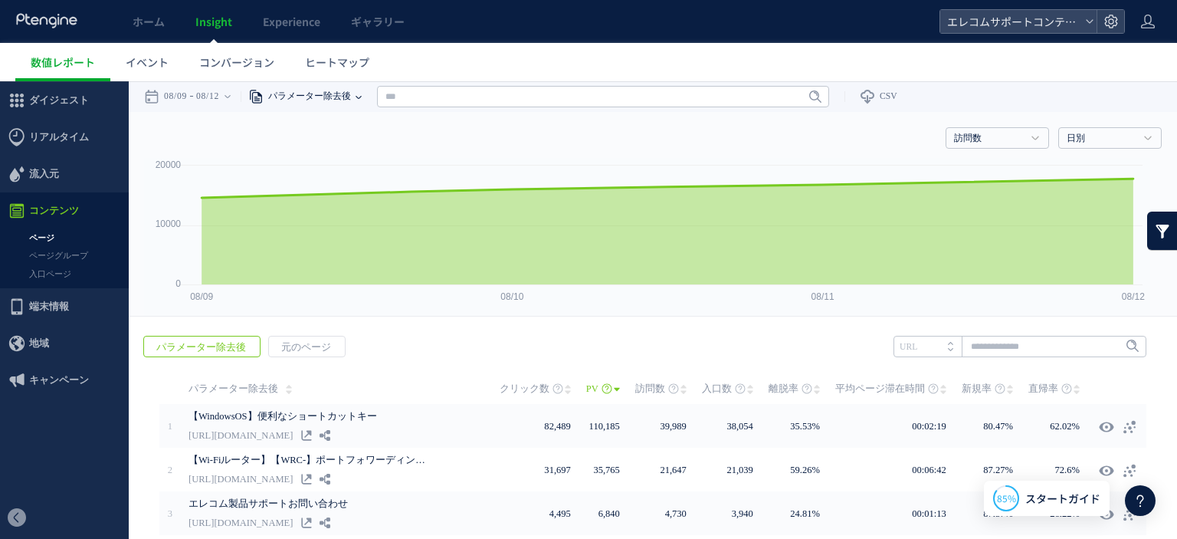
click at [351, 94] on span "パラメーター除去後" at bounding box center [307, 96] width 87 height 31
click at [363, 154] on li "ページグループ" at bounding box center [359, 154] width 90 height 20
click at [468, 107] on input "text" at bounding box center [585, 96] width 452 height 21
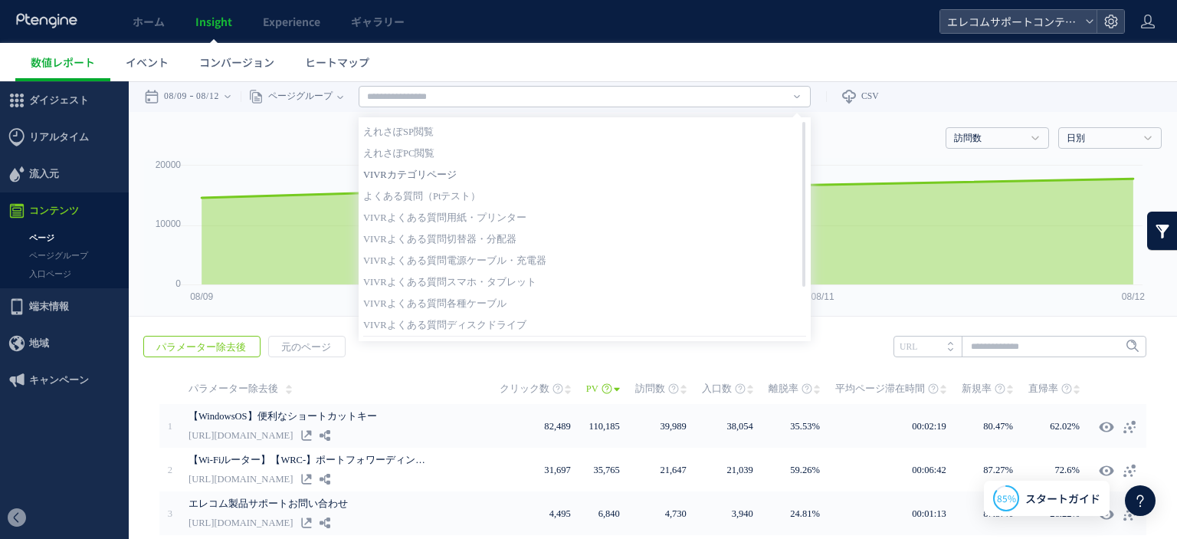
click at [448, 172] on link "VIVRカテゴリページ" at bounding box center [584, 175] width 443 height 20
type input "**********"
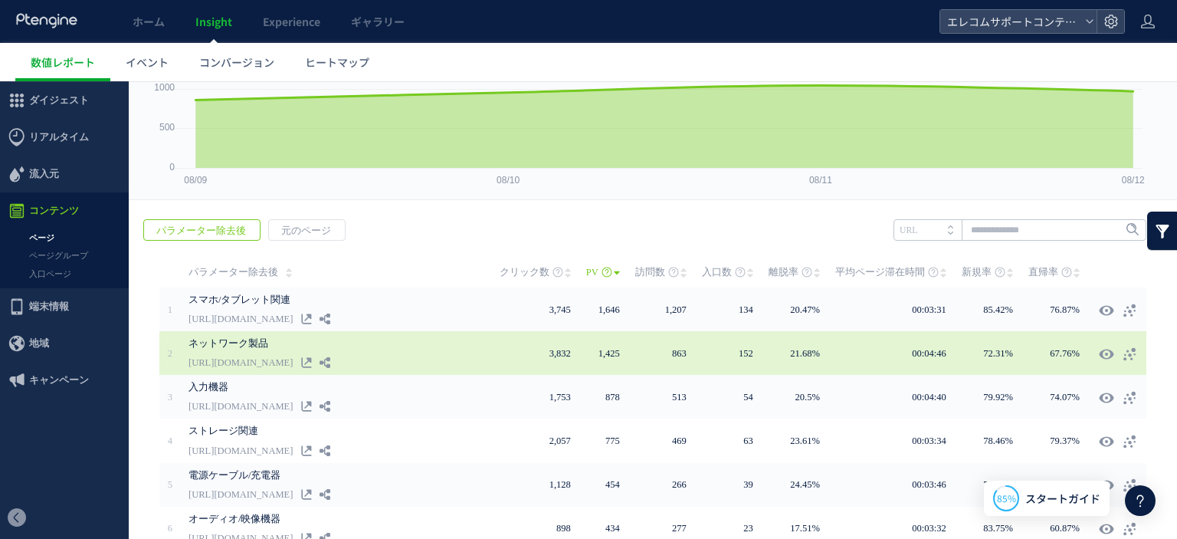
scroll to position [153, 0]
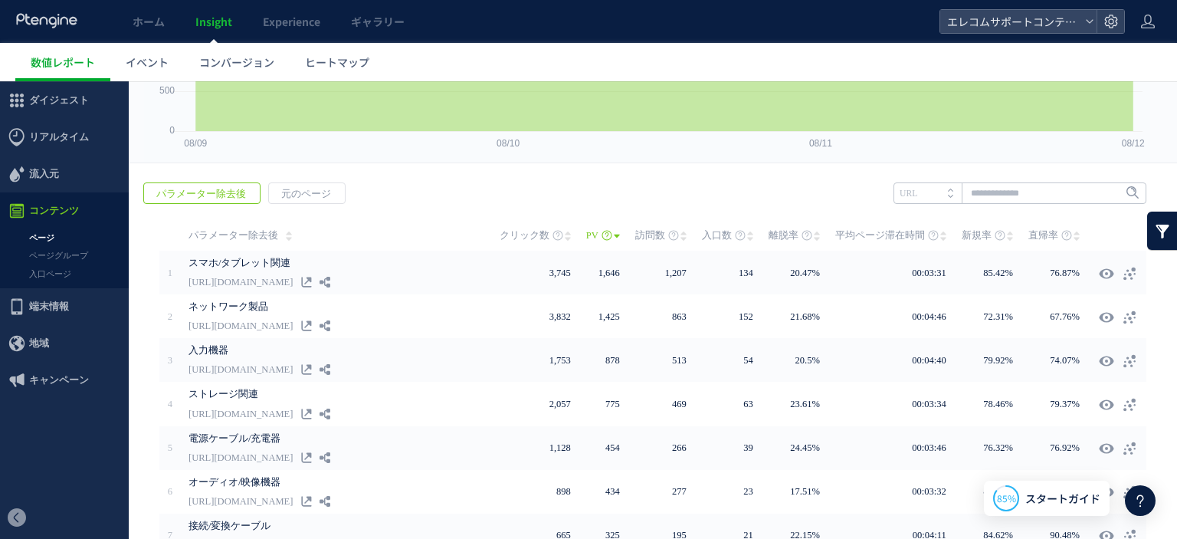
click at [1151, 235] on link at bounding box center [1163, 231] width 31 height 38
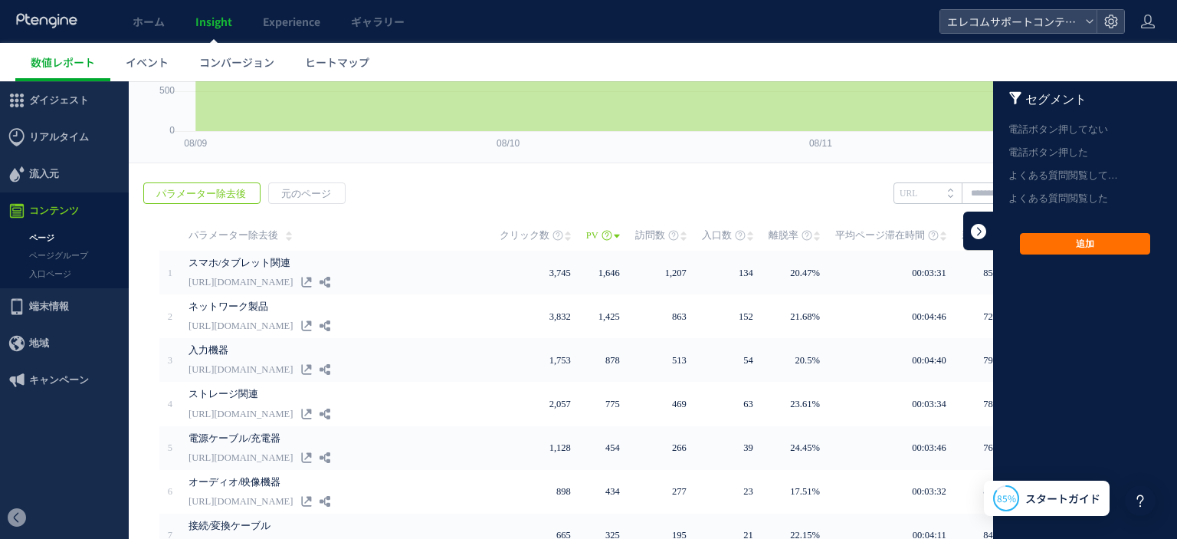
click at [964, 220] on link at bounding box center [979, 231] width 31 height 38
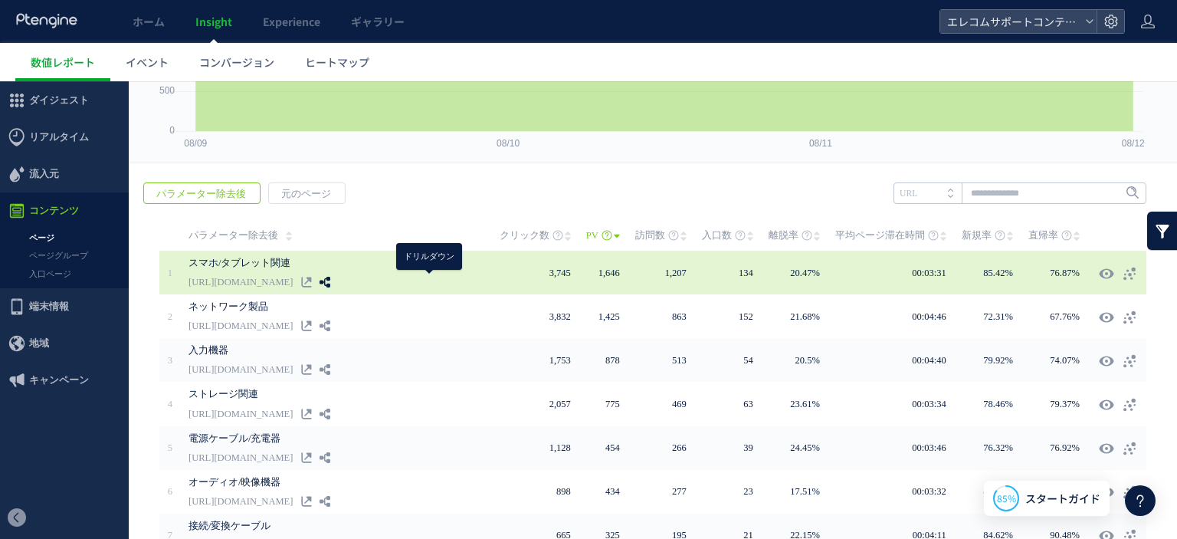
click at [330, 281] on icon at bounding box center [325, 282] width 11 height 11
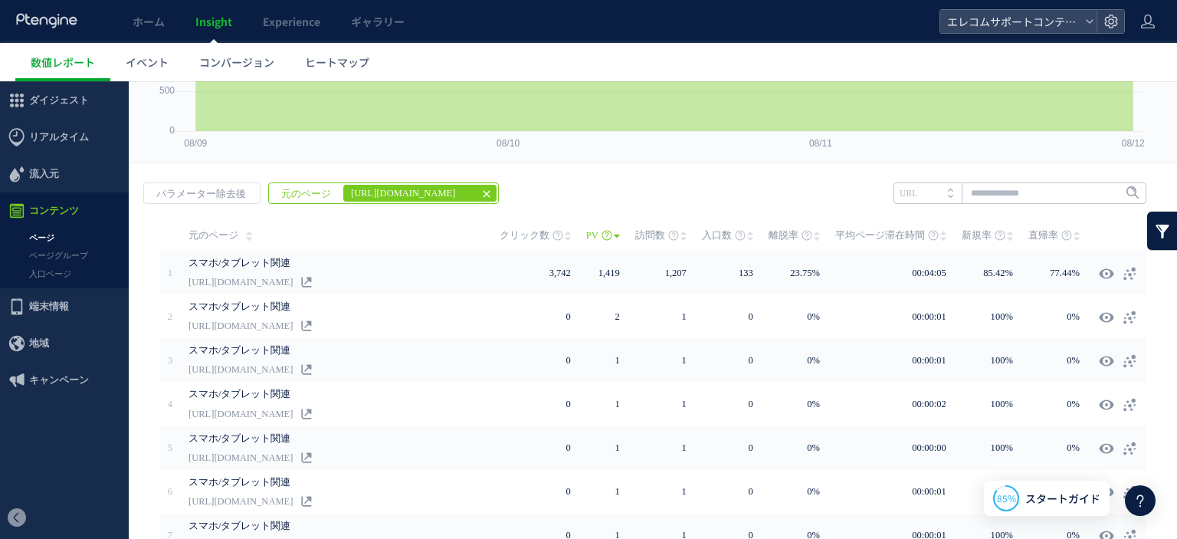
click at [481, 195] on icon at bounding box center [487, 194] width 12 height 12
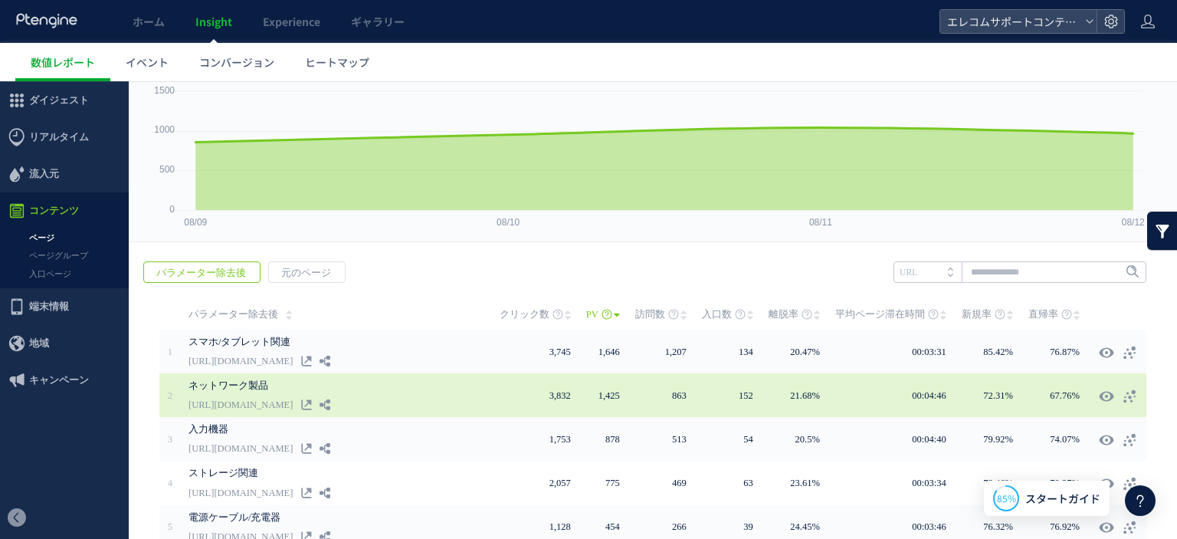
scroll to position [0, 0]
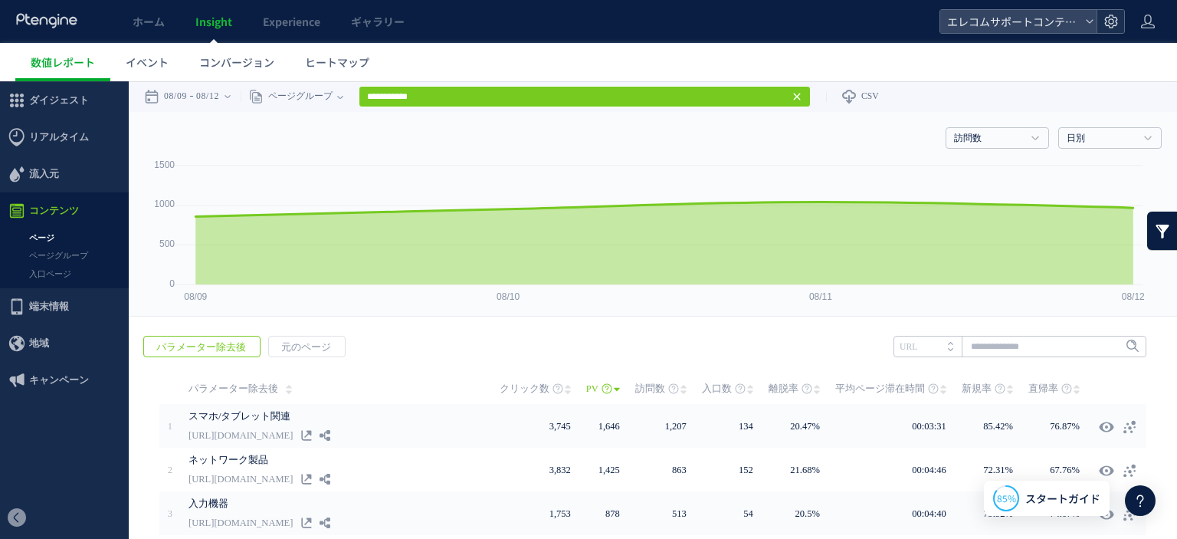
click at [1121, 20] on div at bounding box center [1111, 21] width 28 height 23
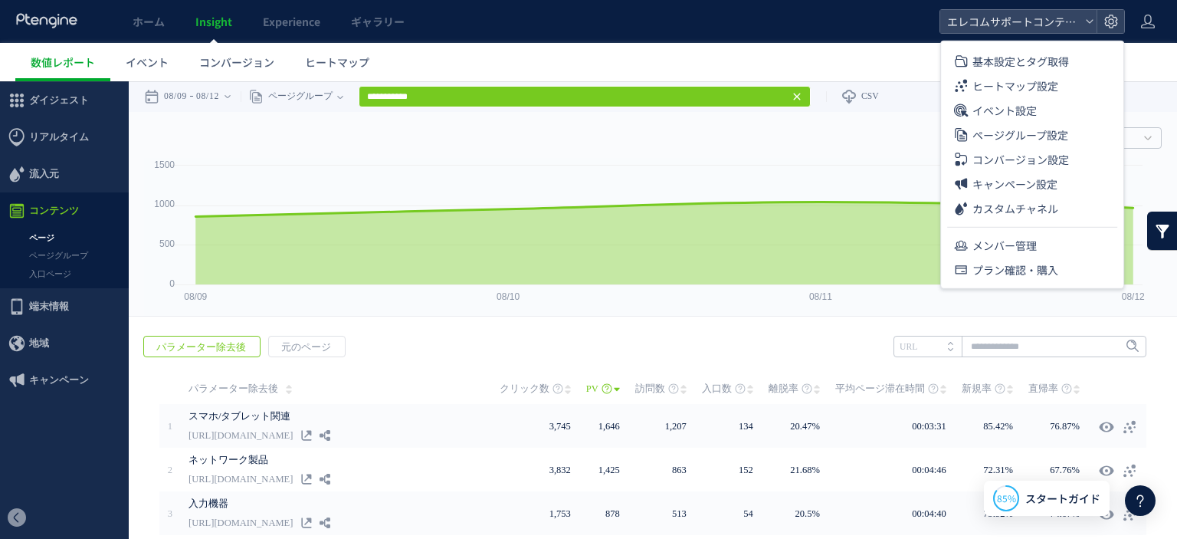
click at [855, 149] on div "訪問数 訪問数 [GEOGRAPHIC_DATA] PV 新規率 再訪問率 訪問数/UU PV/UU 平均滞在時間 直帰率 平均ロード時間 日別" at bounding box center [653, 135] width 1018 height 46
